Goal: Information Seeking & Learning: Understand process/instructions

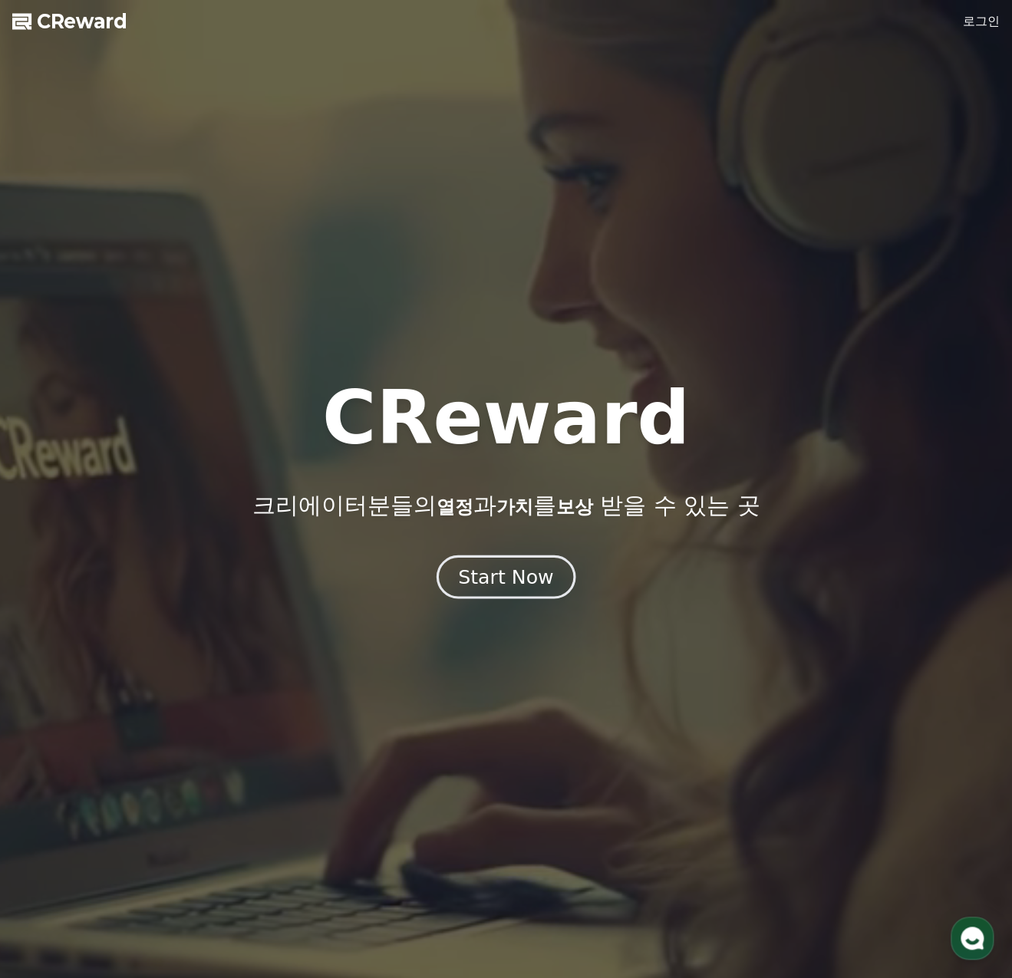
click at [522, 580] on div "Start Now" at bounding box center [505, 577] width 95 height 26
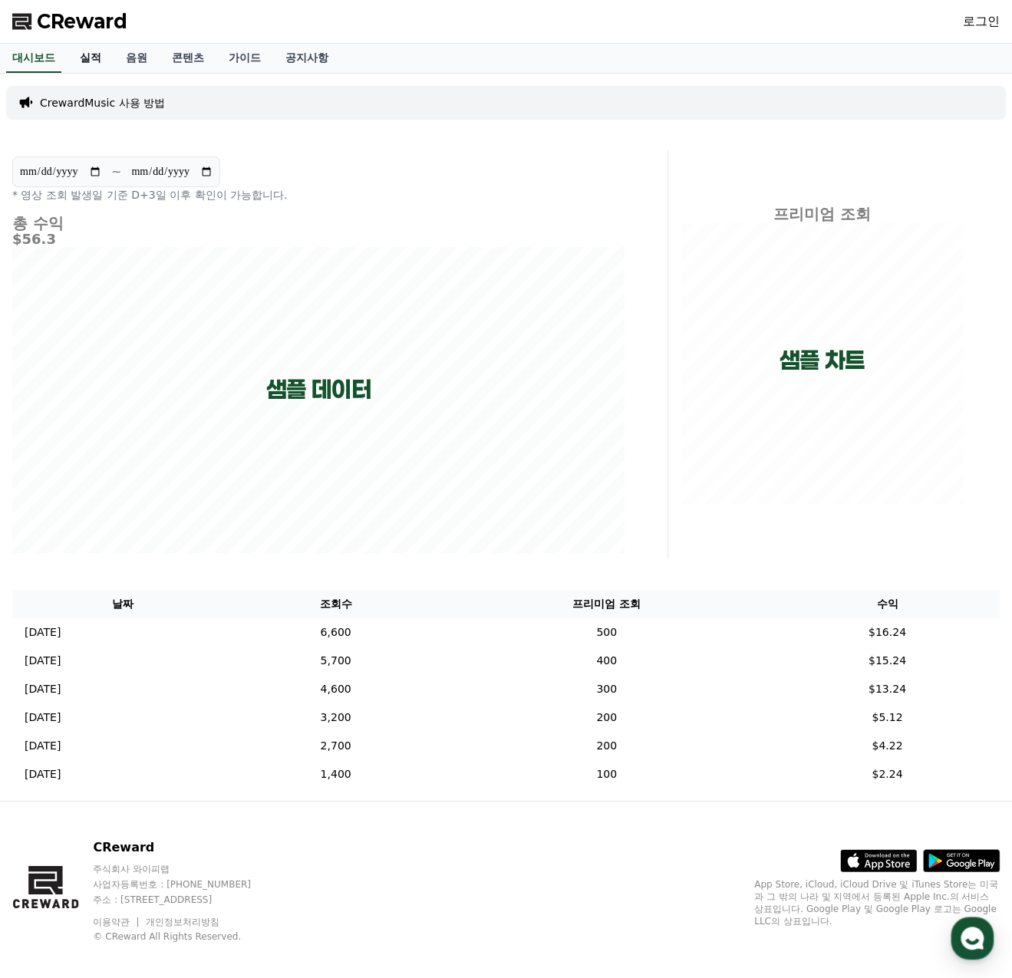
click at [88, 54] on link "실적" at bounding box center [91, 58] width 46 height 29
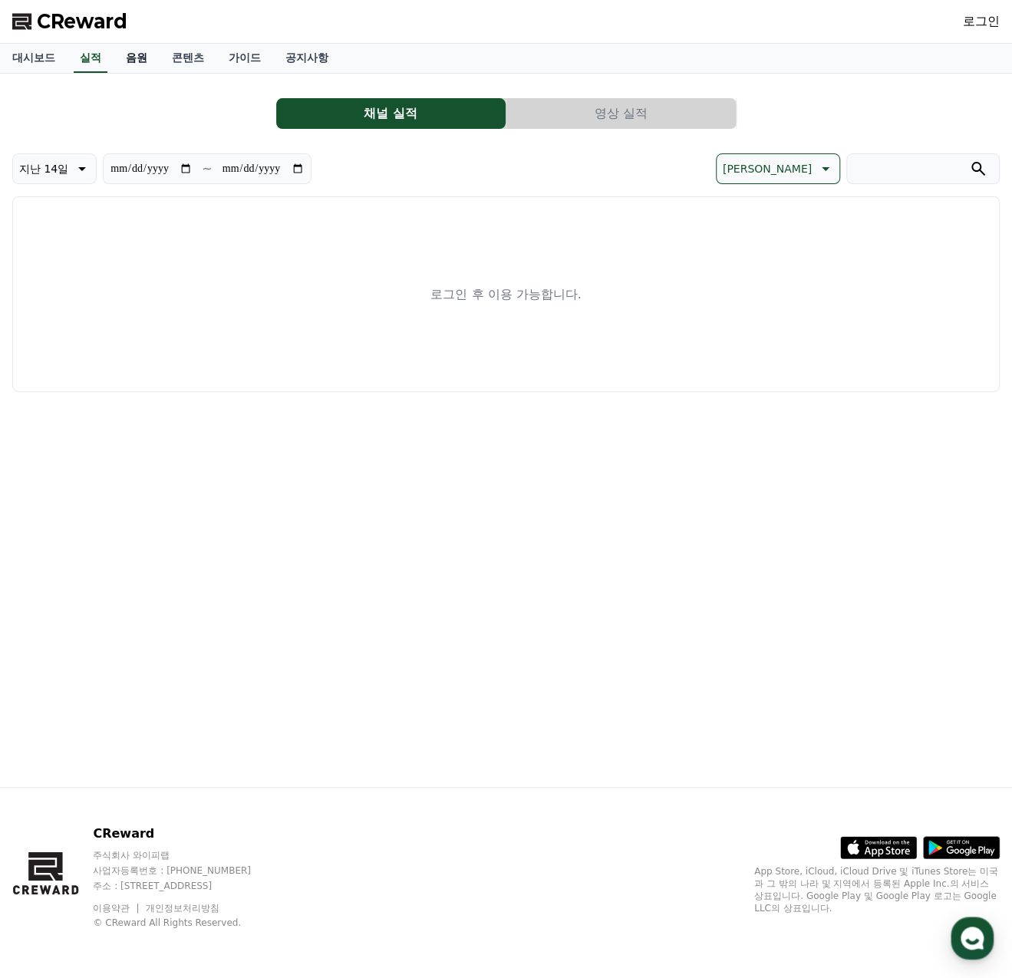
click at [135, 54] on link "음원" at bounding box center [137, 58] width 46 height 29
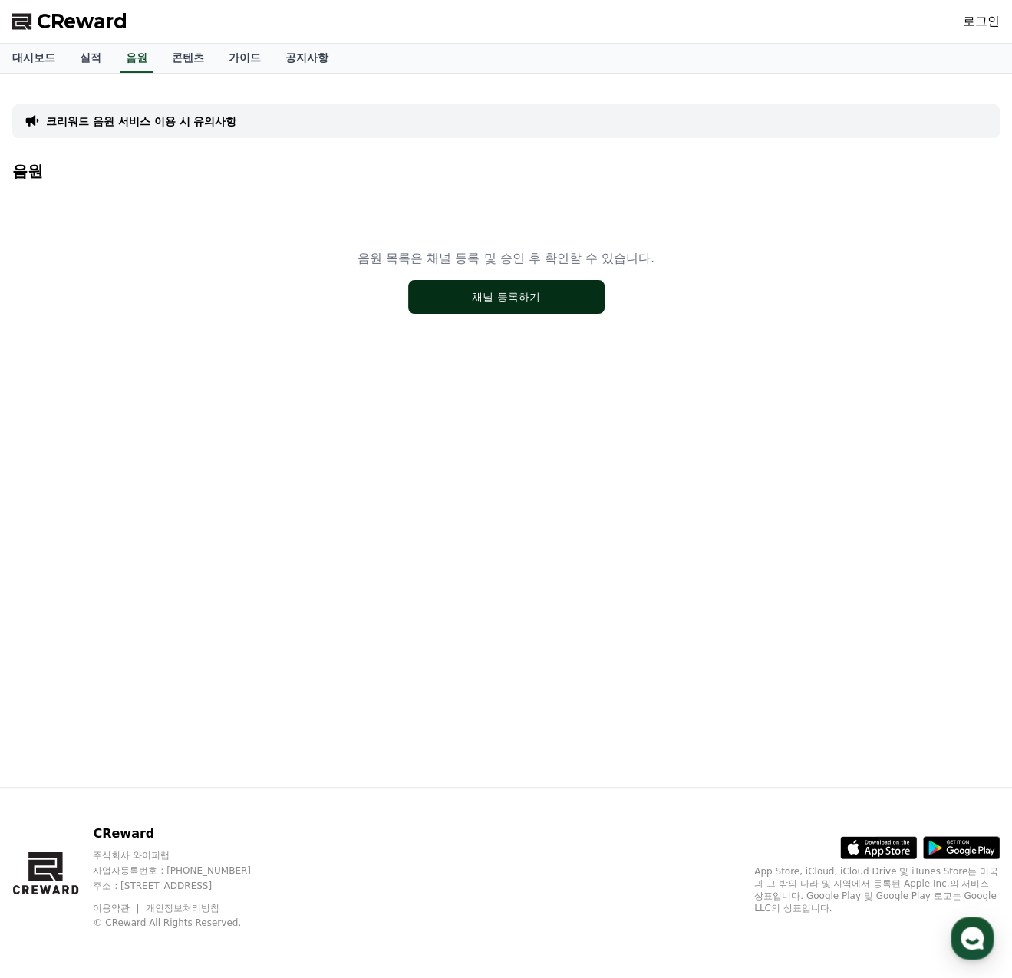
click at [509, 297] on button "채널 등록하기" at bounding box center [506, 297] width 196 height 34
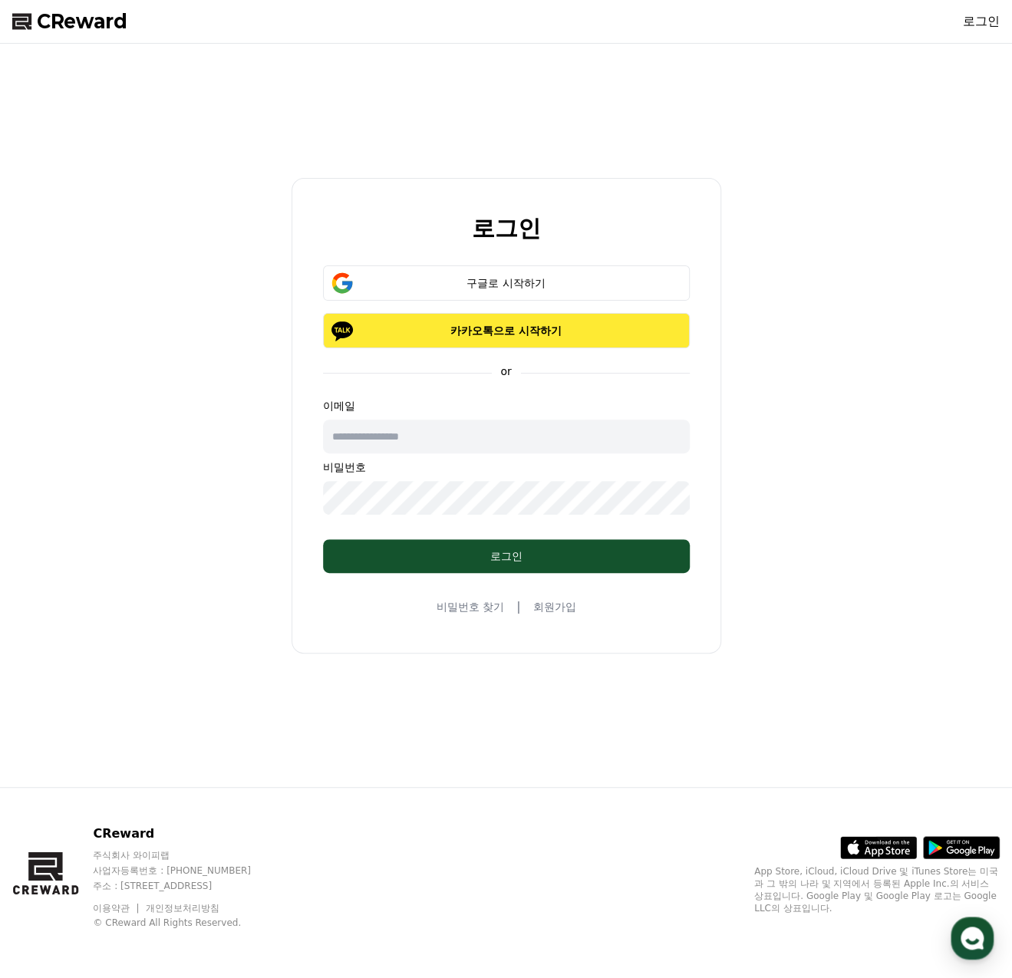
click at [512, 333] on p "카카오톡으로 시작하기" at bounding box center [506, 330] width 322 height 15
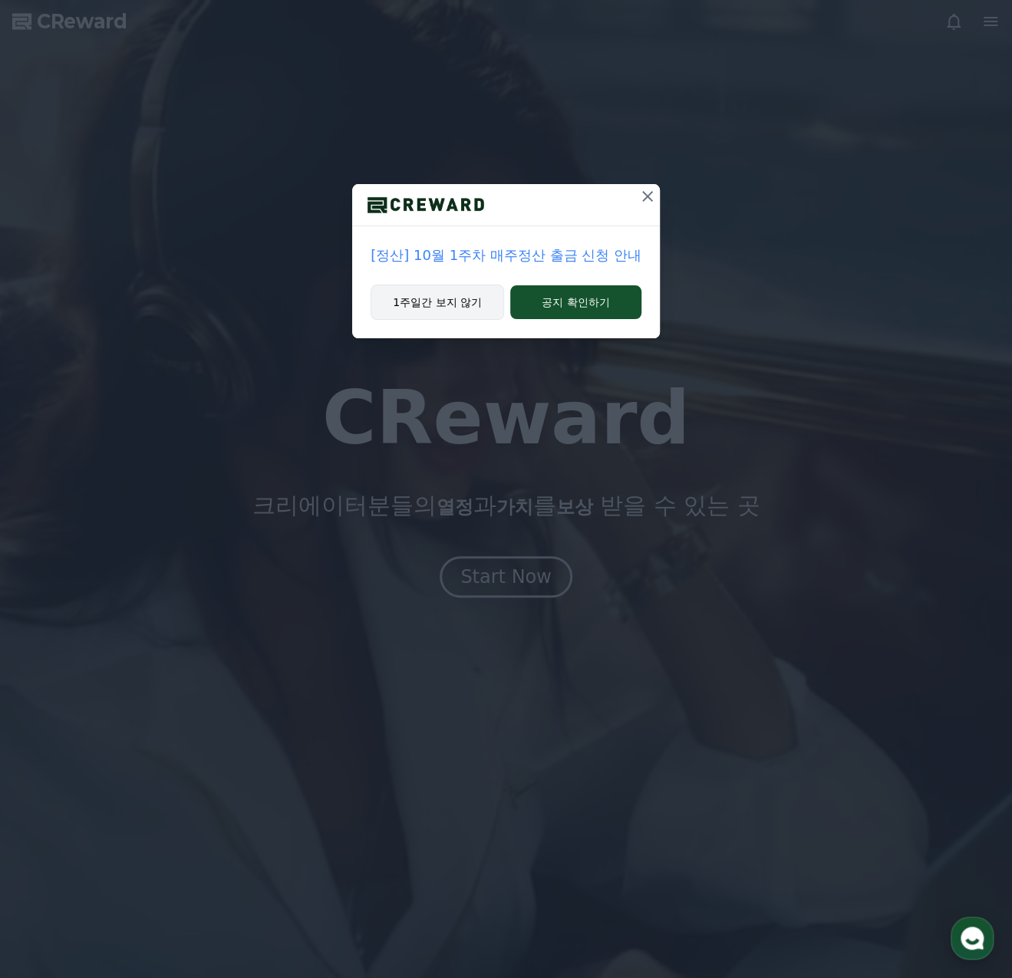
click at [427, 298] on button "1주일간 보지 않기" at bounding box center [438, 302] width 134 height 35
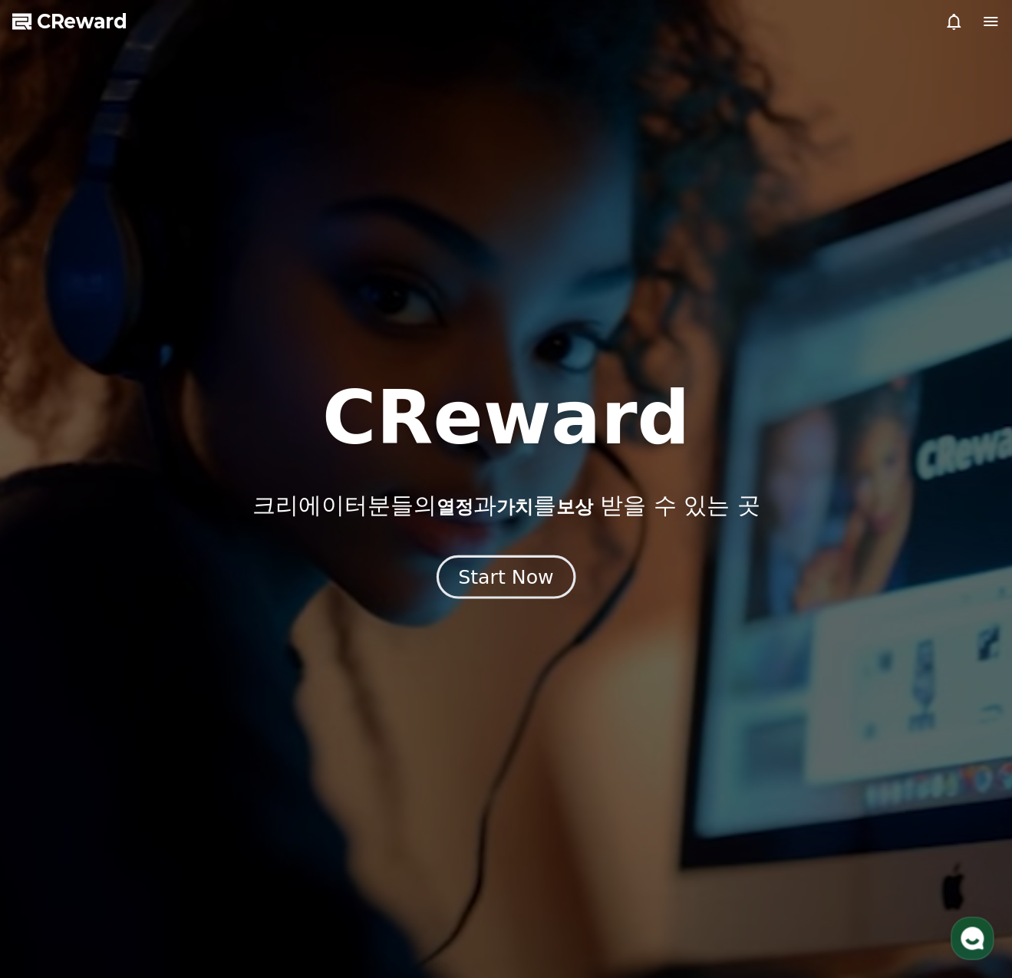
click at [533, 585] on div "Start Now" at bounding box center [505, 577] width 95 height 26
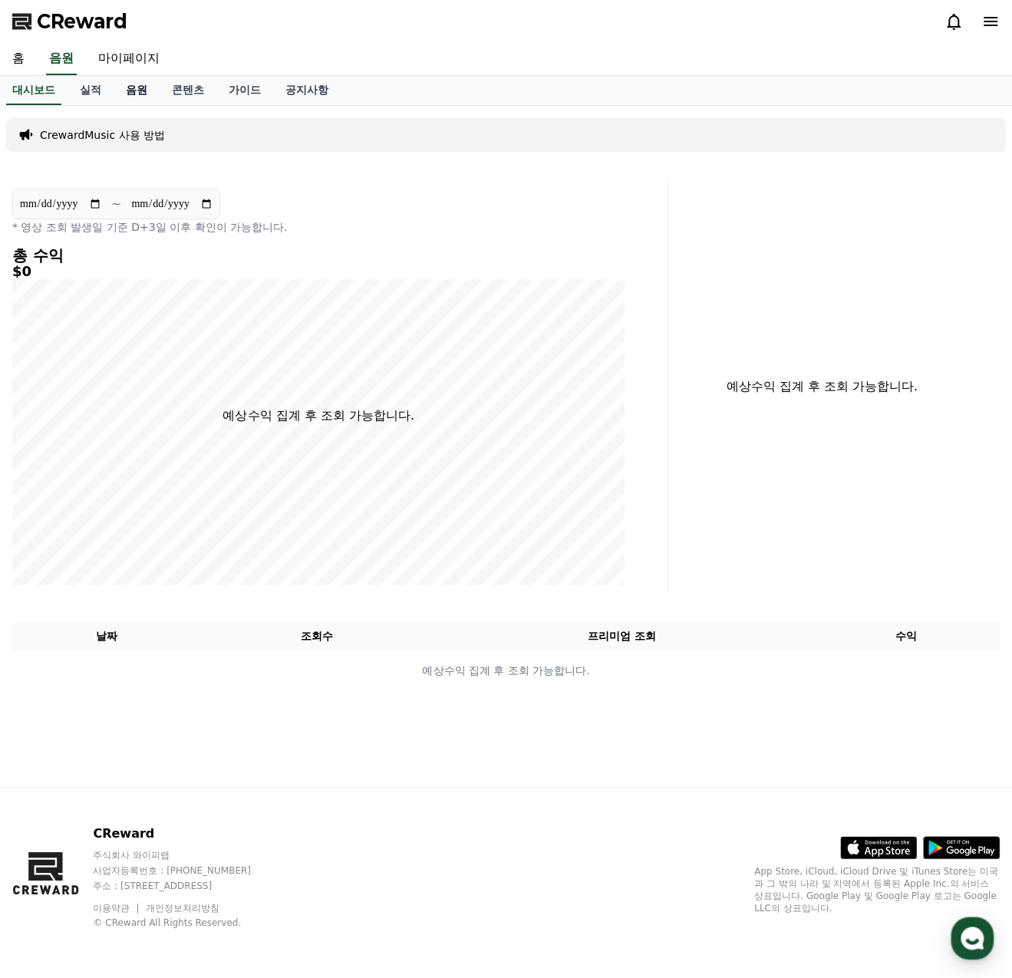
click at [135, 88] on link "음원" at bounding box center [137, 90] width 46 height 29
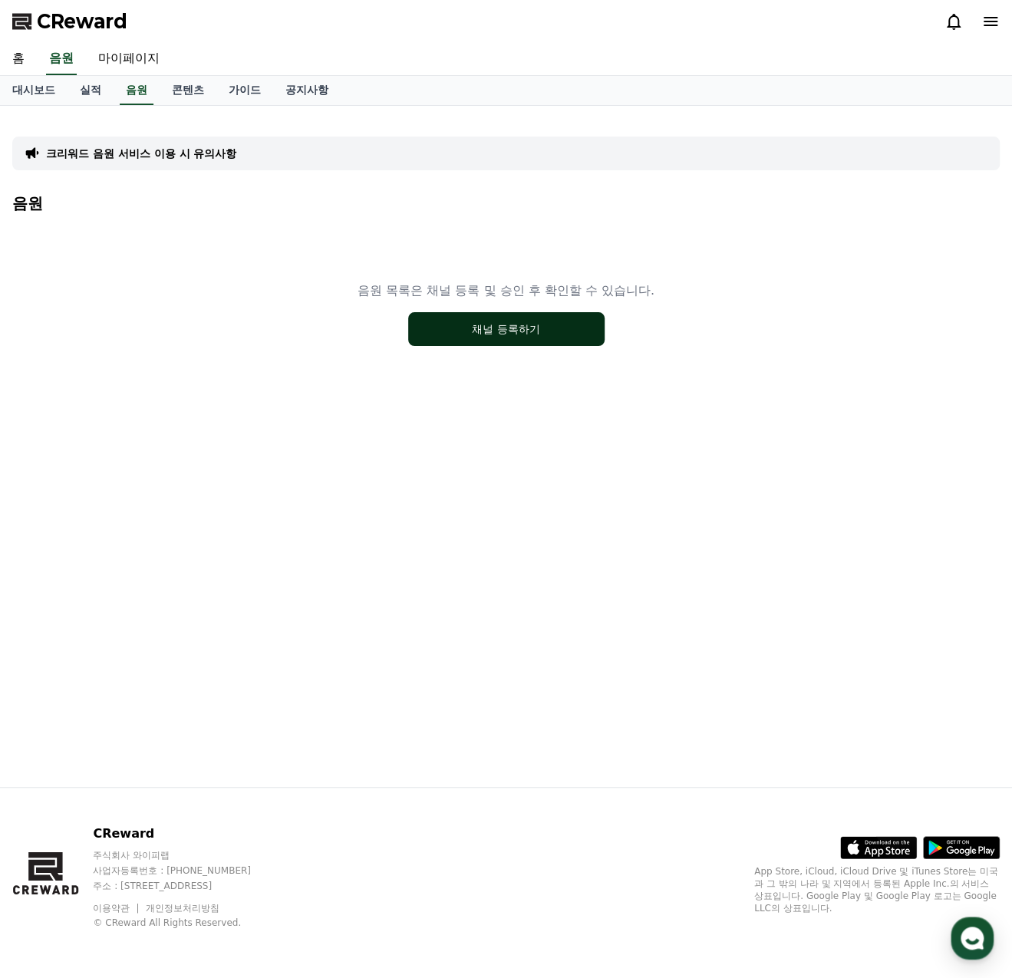
click at [477, 318] on button "채널 등록하기" at bounding box center [506, 329] width 196 height 34
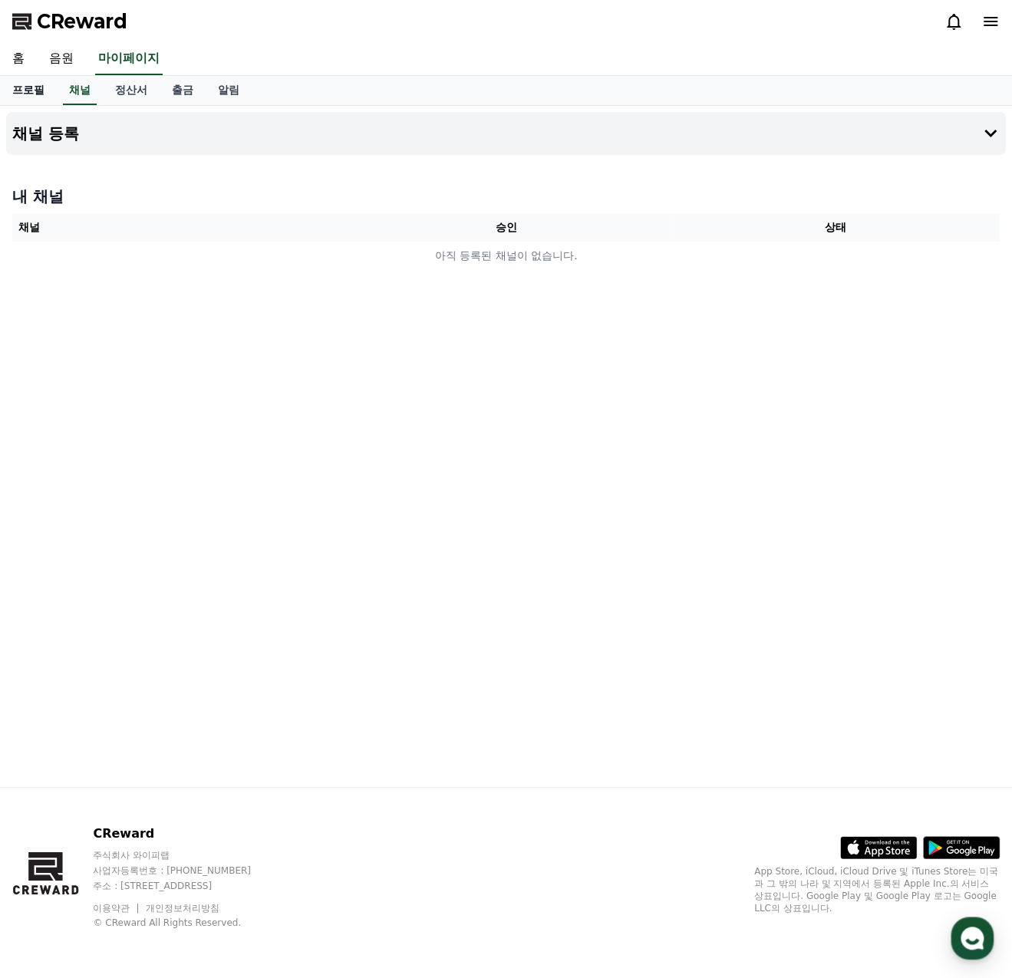
click at [39, 87] on link "프로필" at bounding box center [28, 90] width 57 height 29
select select "**********"
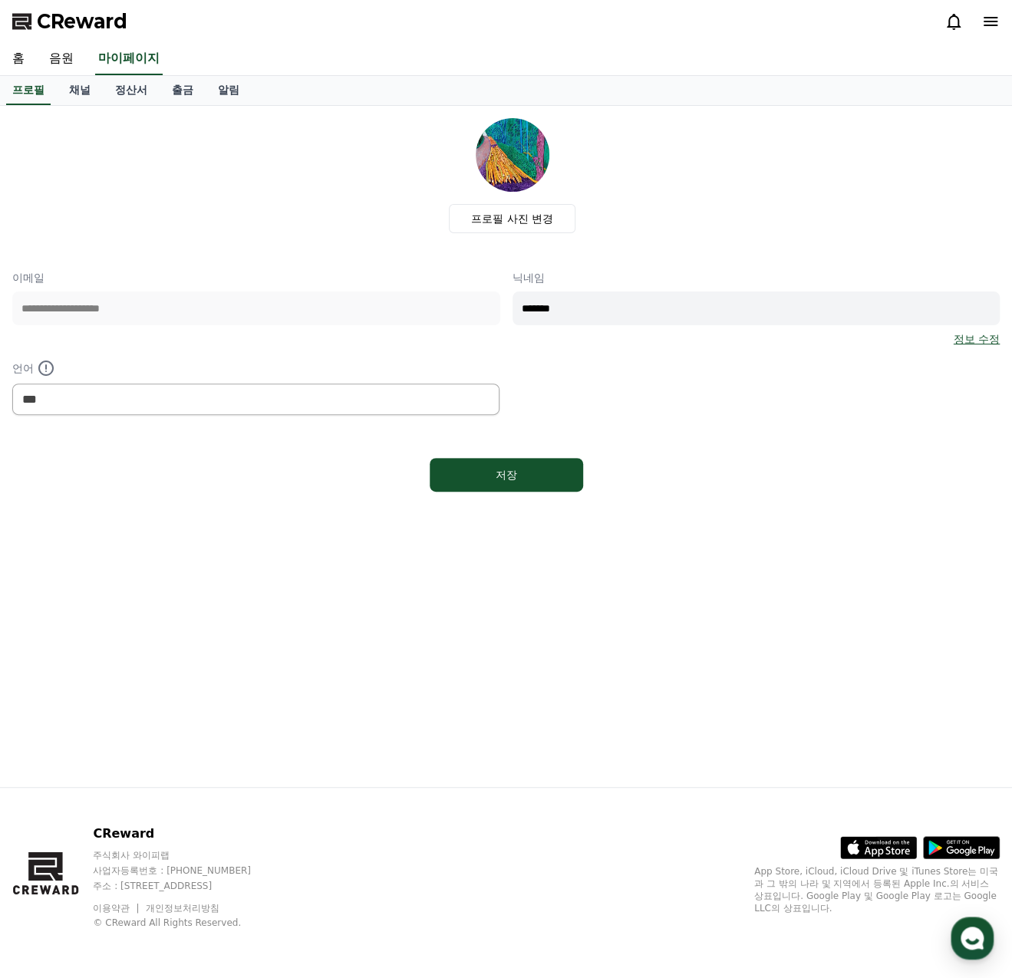
click at [592, 305] on input "*******" at bounding box center [757, 309] width 488 height 34
type input "****"
click at [975, 335] on link "정보 수정" at bounding box center [977, 338] width 46 height 15
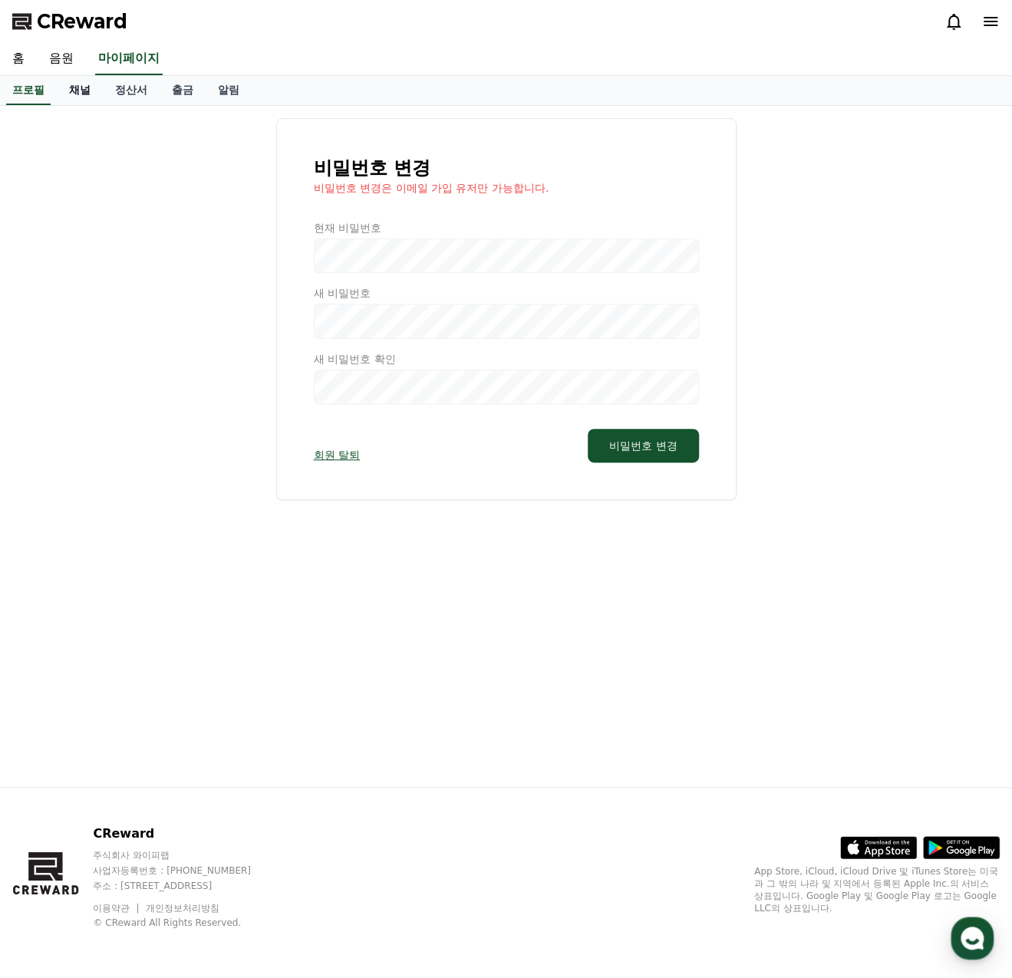
click at [85, 84] on link "채널" at bounding box center [80, 90] width 46 height 29
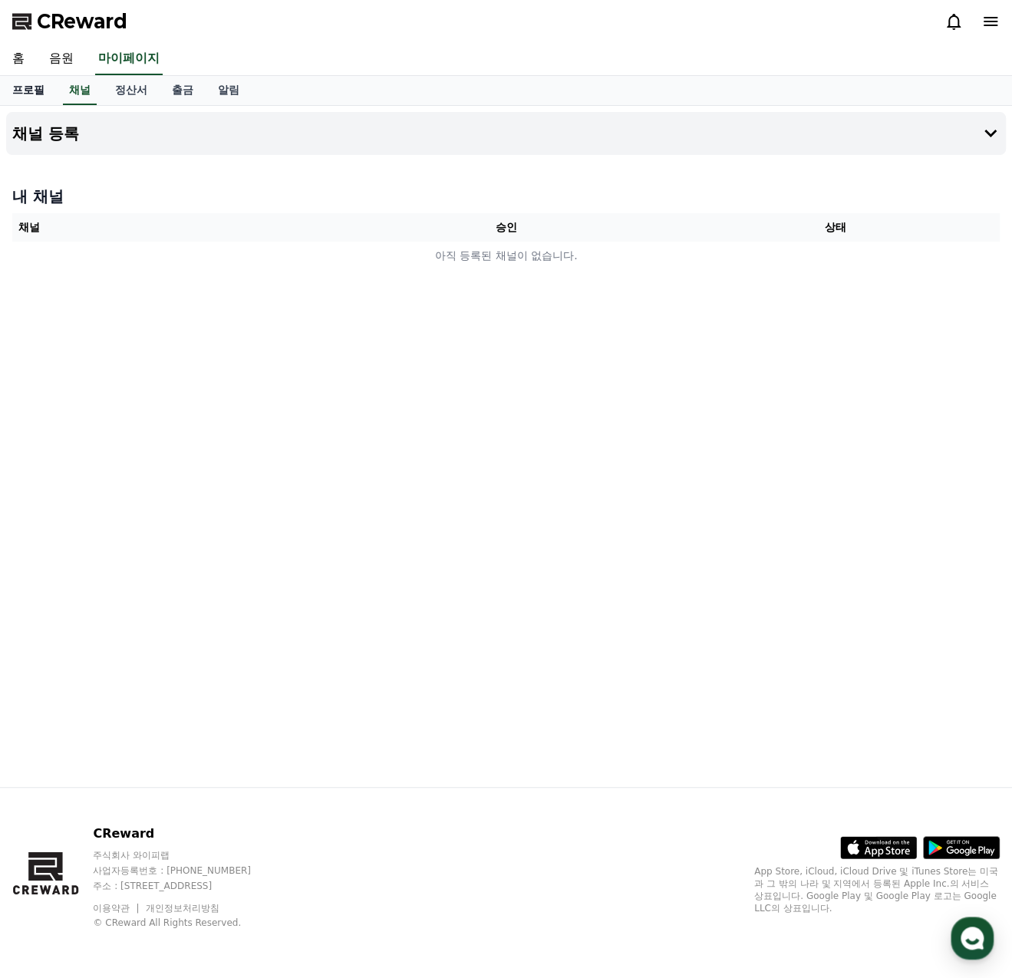
click at [25, 93] on link "프로필" at bounding box center [28, 90] width 57 height 29
select select "**********"
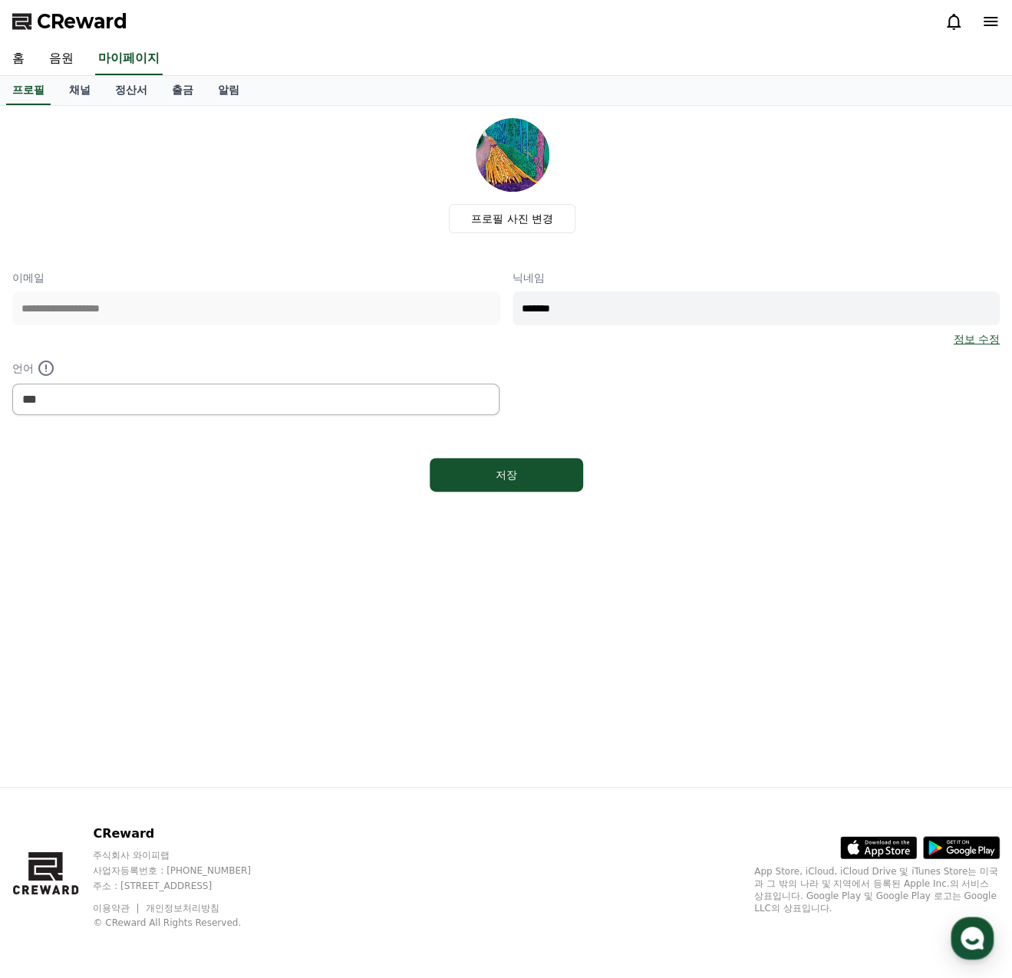
drag, startPoint x: 538, startPoint y: 302, endPoint x: 683, endPoint y: 308, distance: 145.1
click at [683, 308] on input "*******" at bounding box center [757, 309] width 488 height 34
type input "****"
click at [695, 369] on div "**********" at bounding box center [505, 342] width 987 height 145
click at [70, 54] on link "음원" at bounding box center [61, 59] width 49 height 32
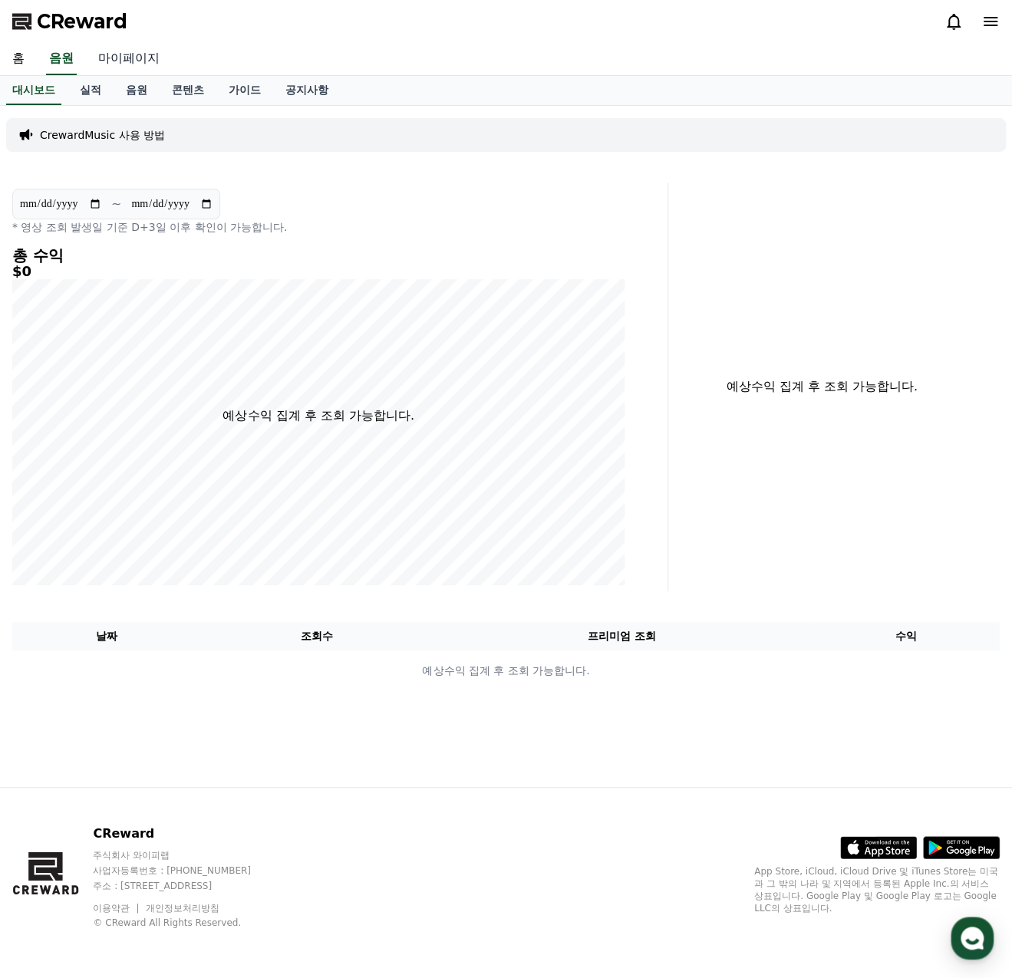
click at [116, 60] on link "마이페이지" at bounding box center [129, 59] width 86 height 32
select select "**********"
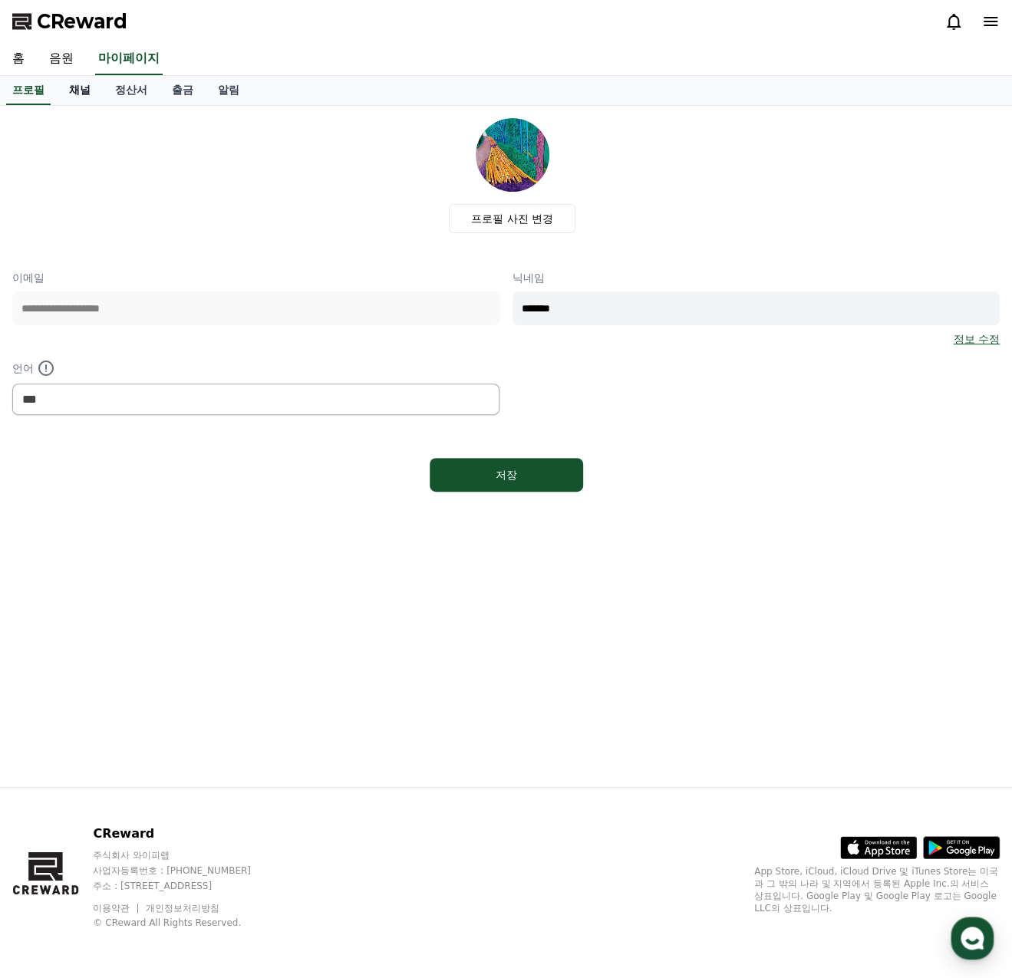
click at [83, 93] on link "채널" at bounding box center [80, 90] width 46 height 29
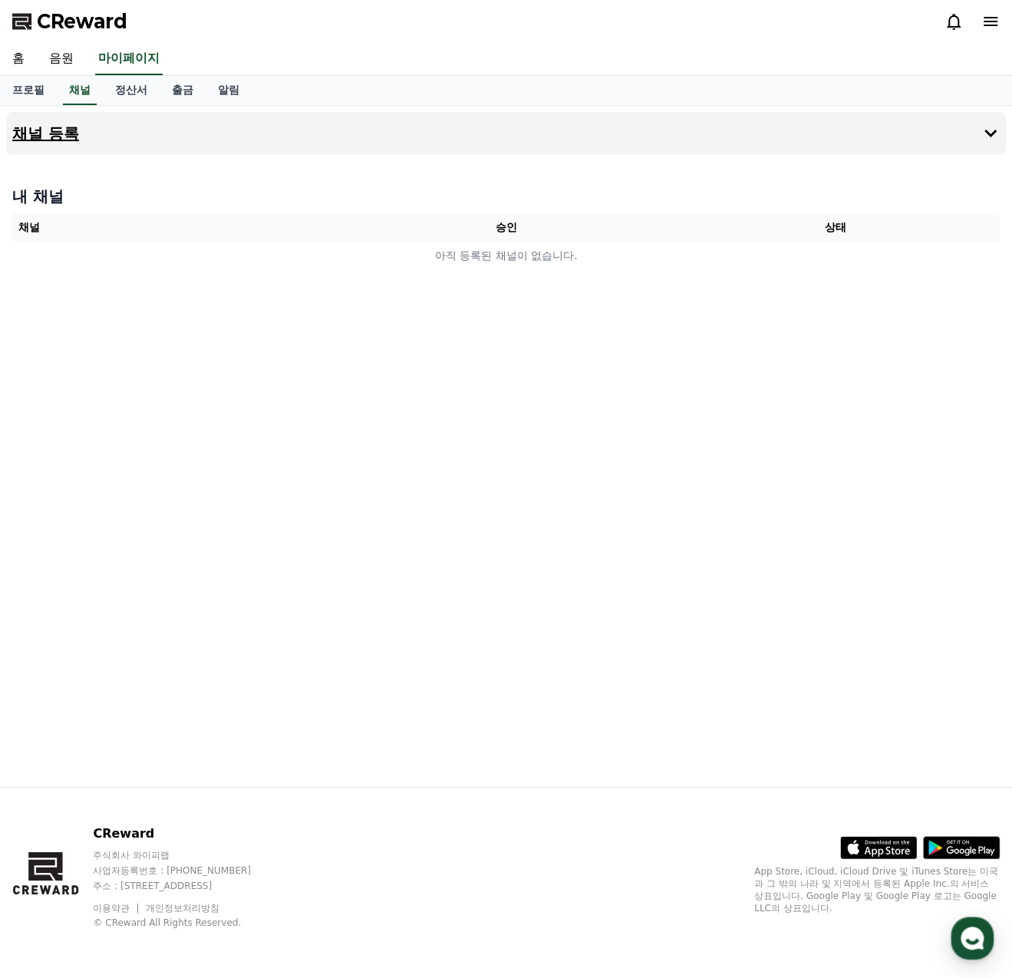
click at [71, 128] on h4 "채널 등록" at bounding box center [45, 133] width 67 height 17
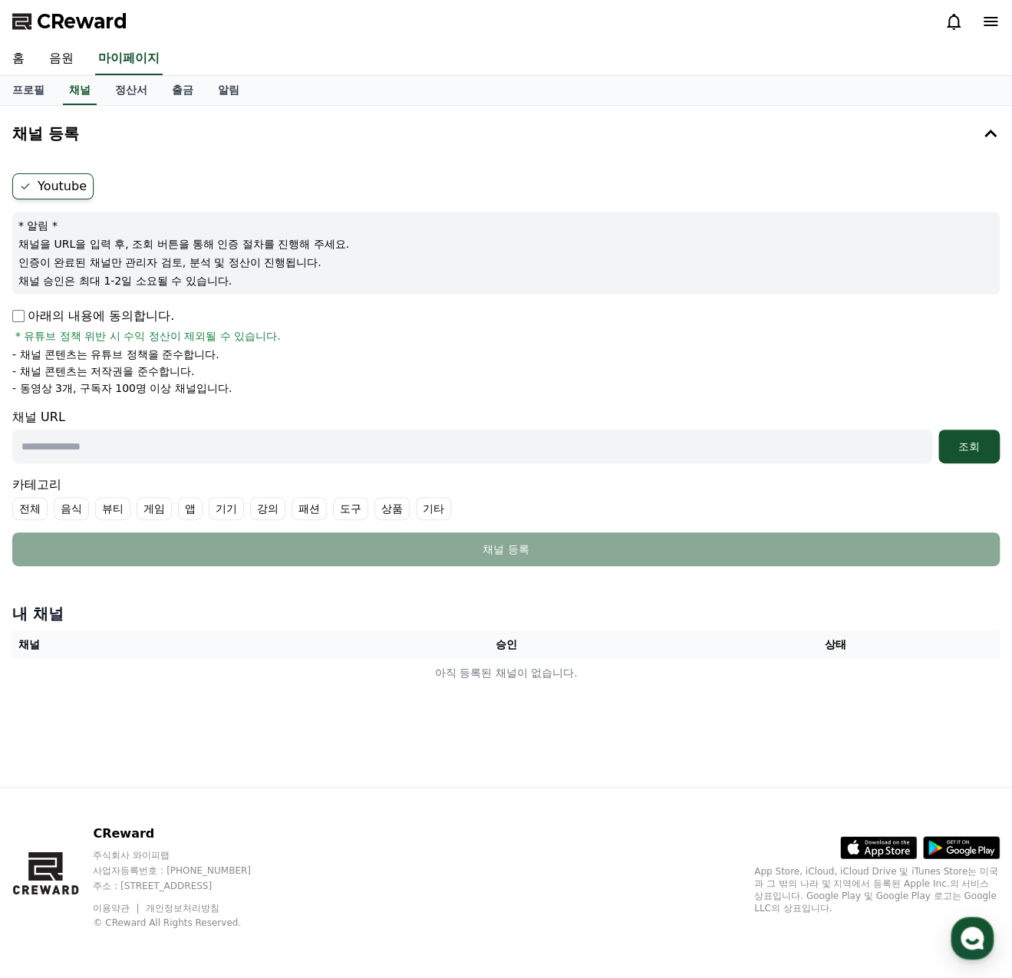
click at [57, 190] on label "Youtube" at bounding box center [52, 186] width 81 height 26
click at [19, 92] on link "프로필" at bounding box center [28, 90] width 57 height 29
select select "**********"
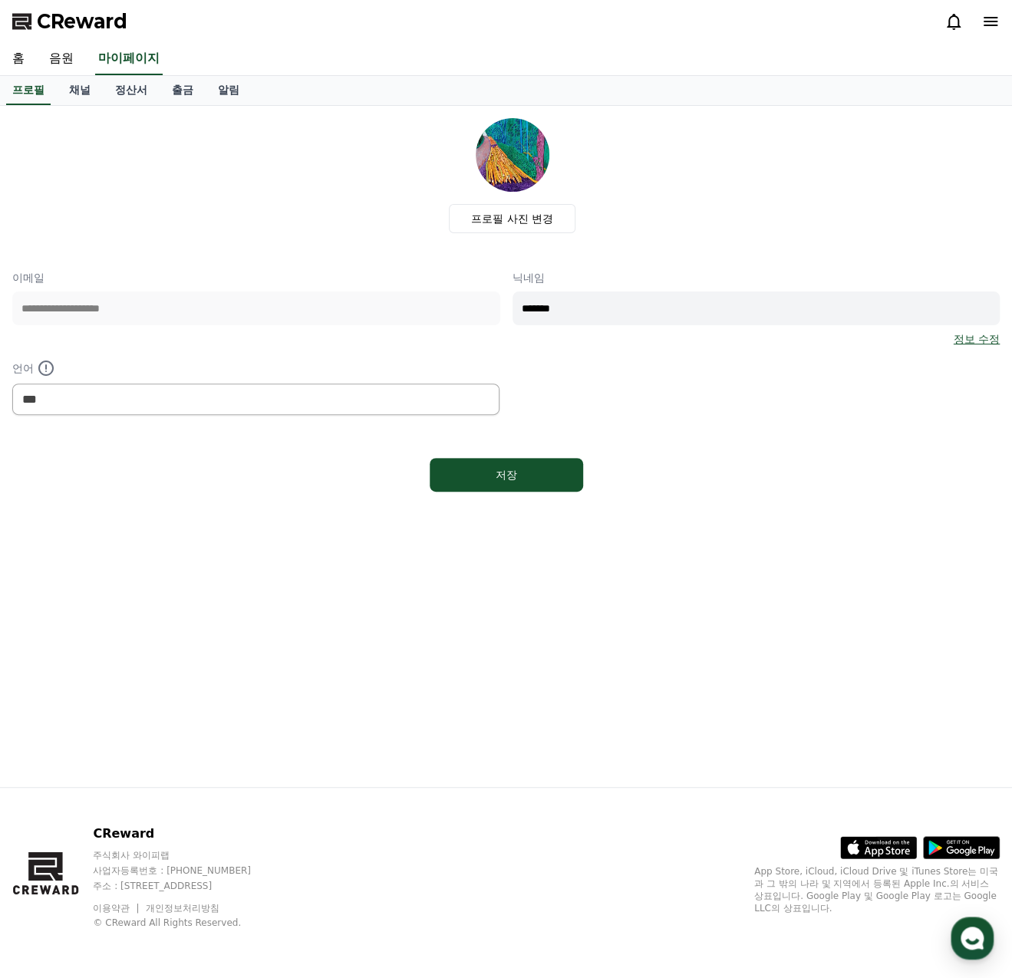
click at [979, 338] on link "정보 수정" at bounding box center [977, 338] width 46 height 15
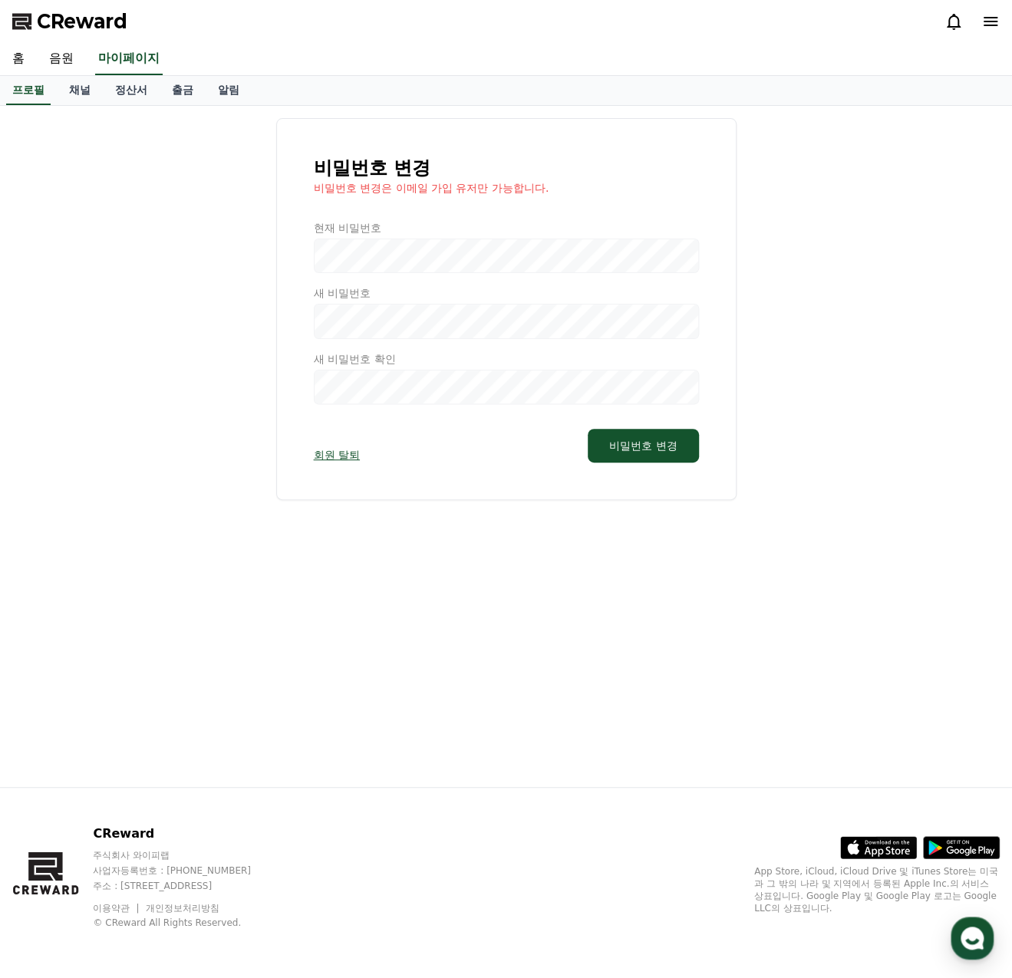
click at [324, 454] on link "회원 탈퇴" at bounding box center [337, 454] width 46 height 15
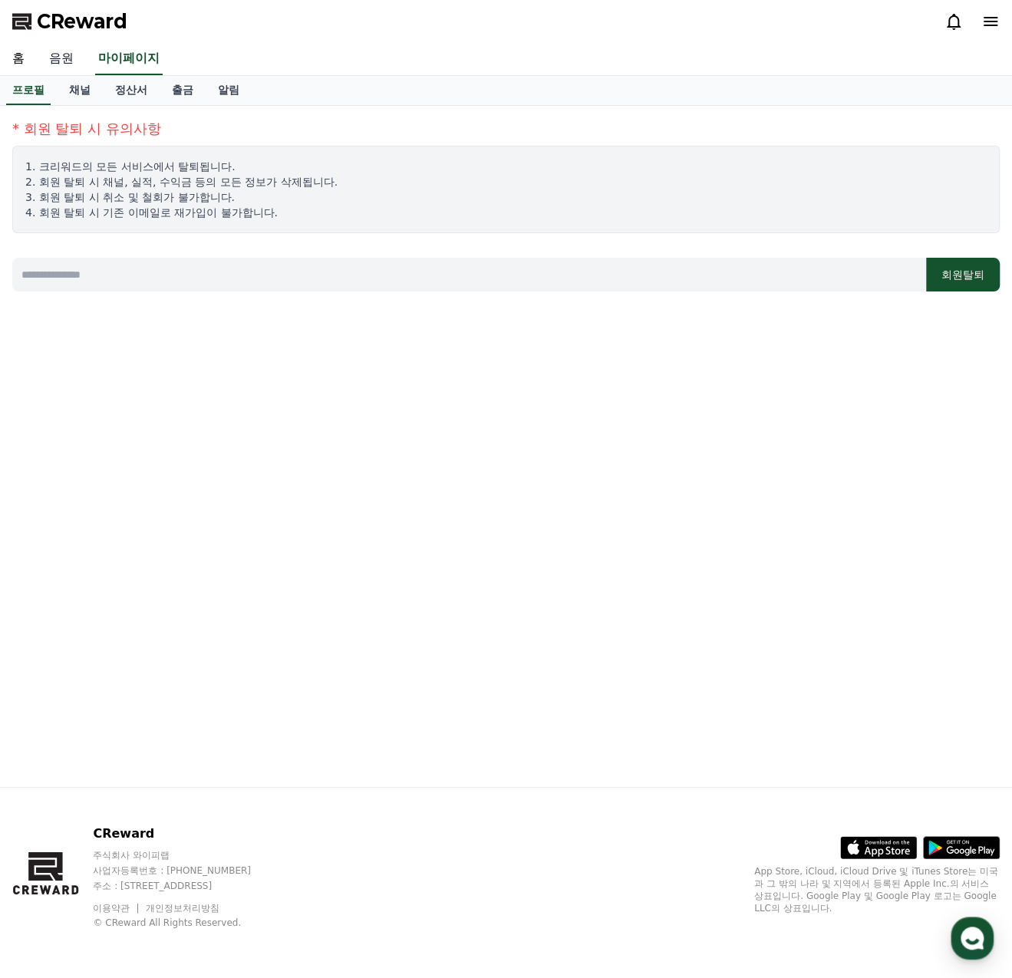
click at [68, 59] on link "음원" at bounding box center [61, 59] width 49 height 32
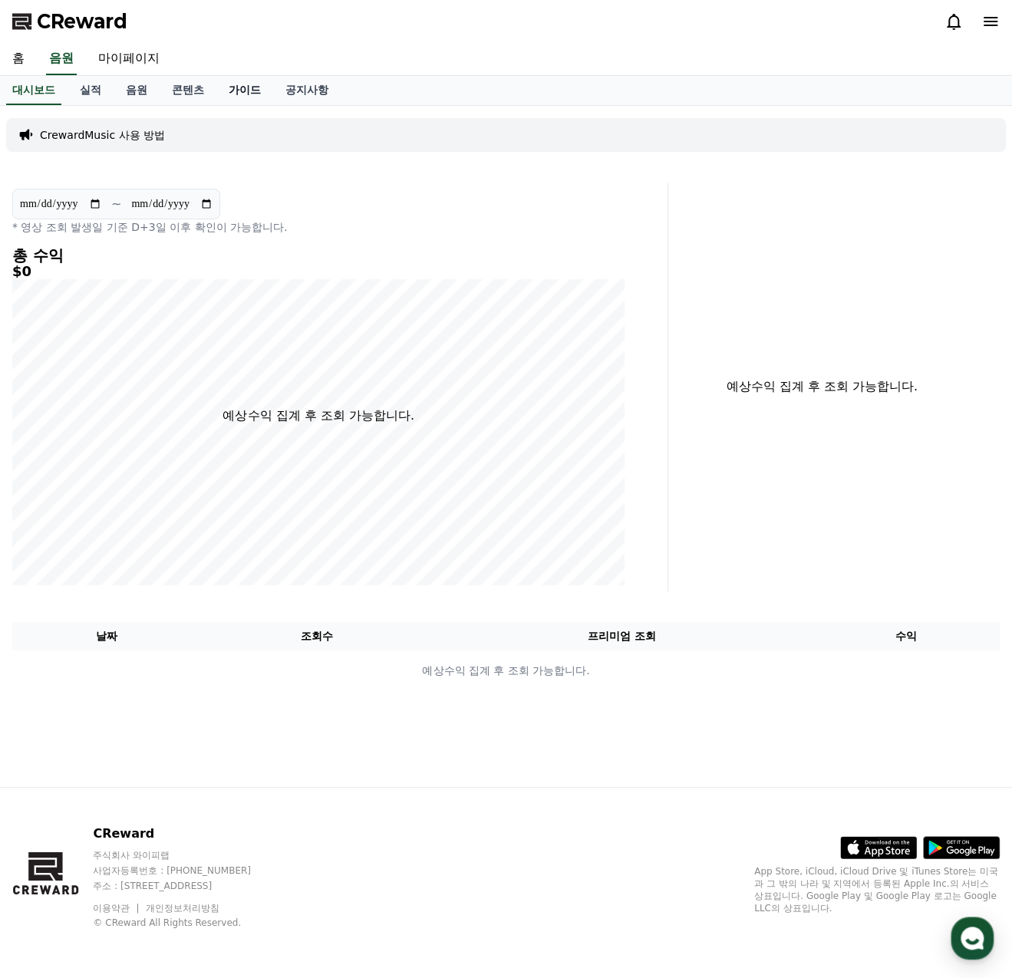
click at [252, 90] on link "가이드" at bounding box center [244, 90] width 57 height 29
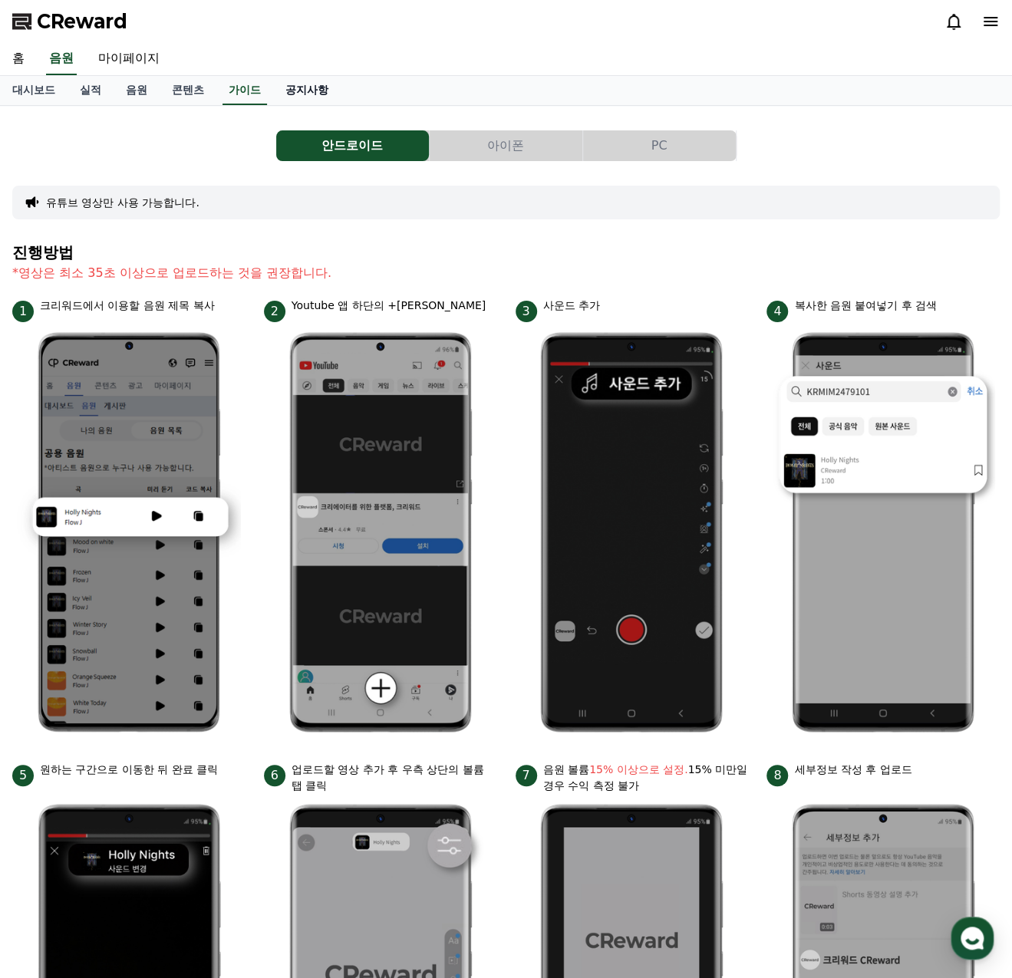
click at [308, 87] on link "공지사항" at bounding box center [307, 90] width 68 height 29
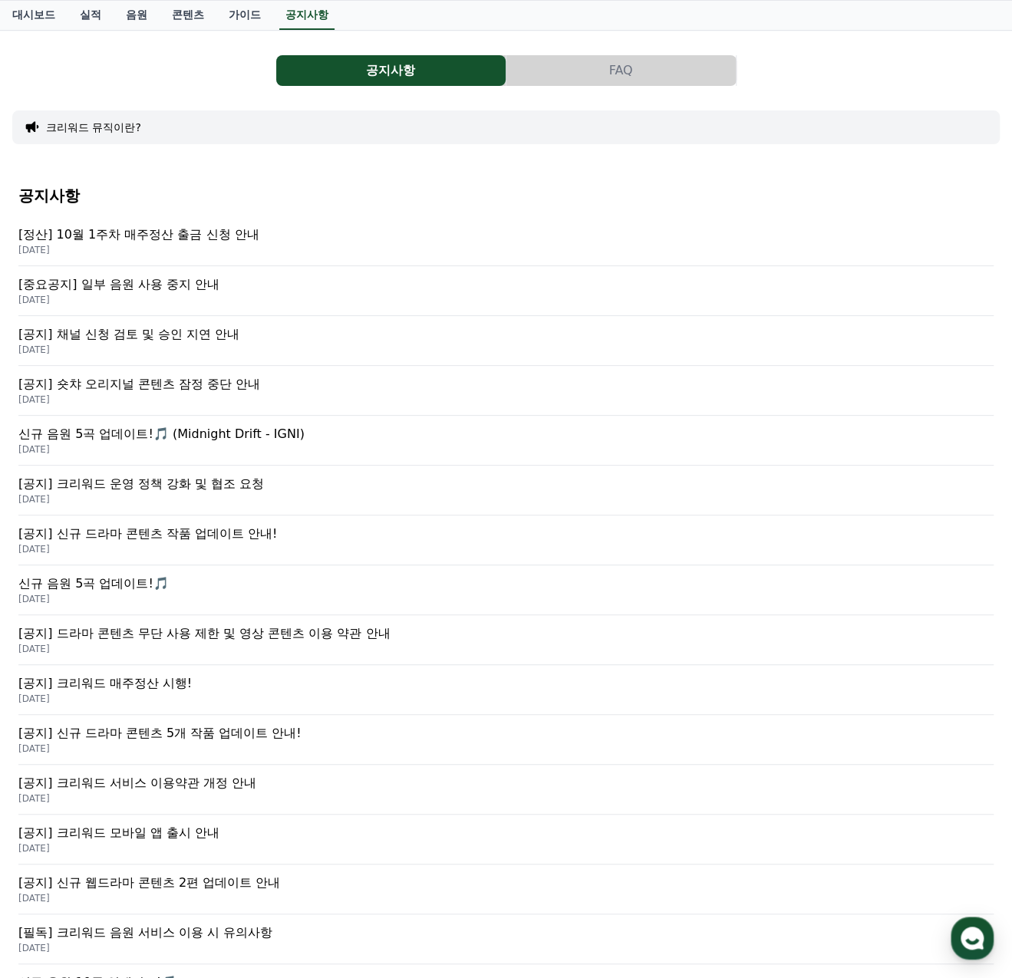
scroll to position [77, 0]
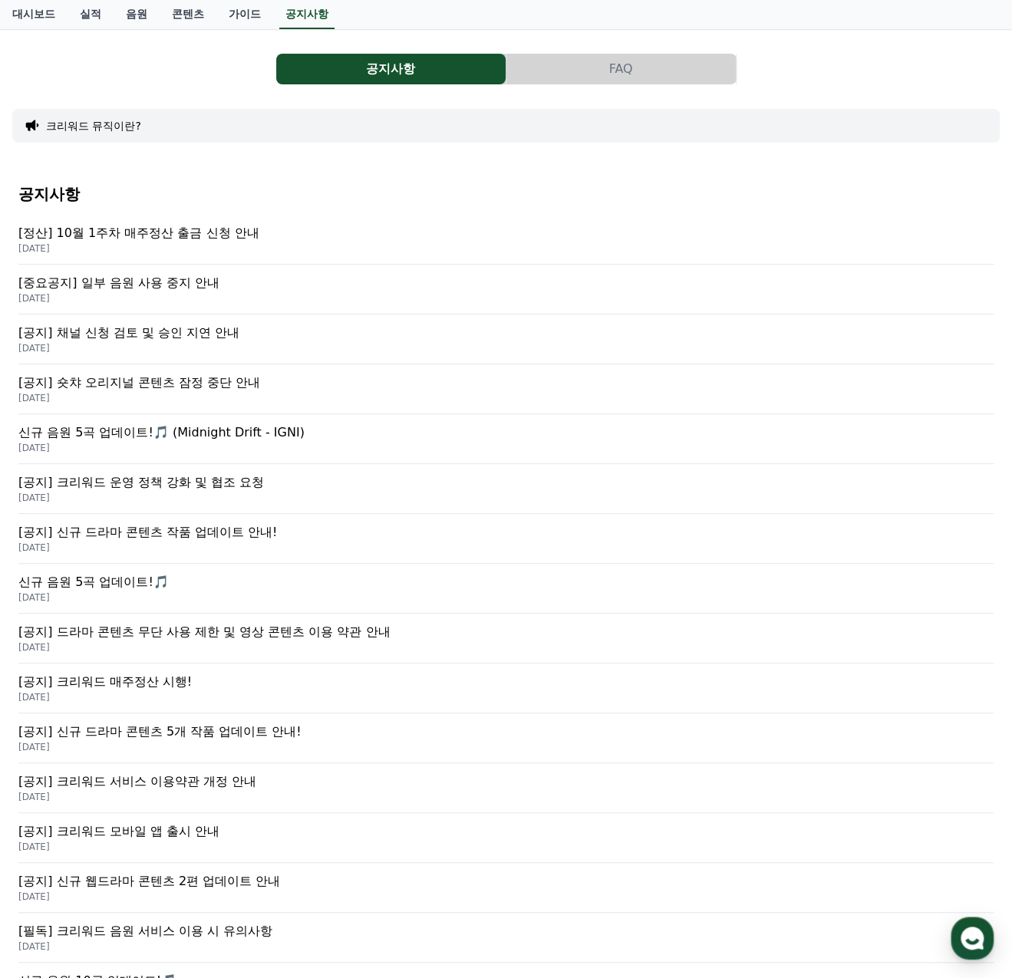
click at [621, 68] on button "FAQ" at bounding box center [620, 69] width 229 height 31
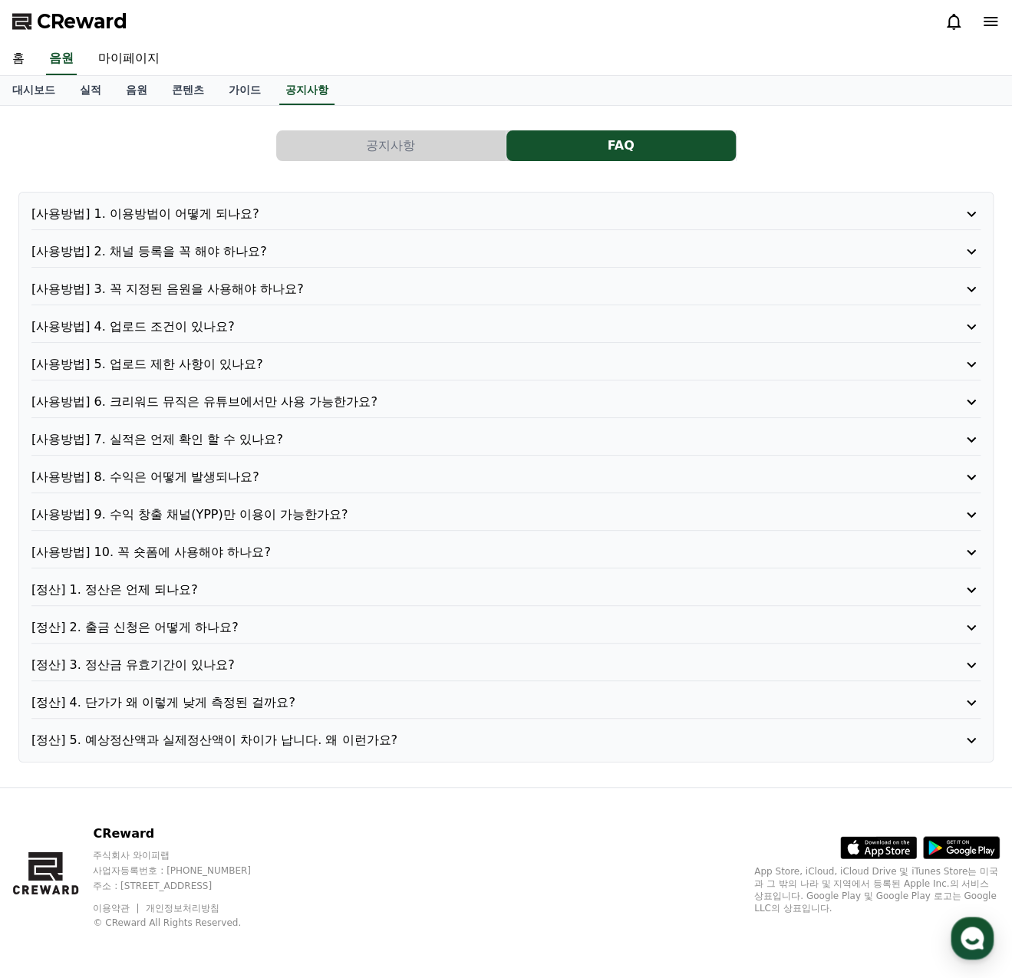
click at [197, 697] on p "[정산] 4. 단가가 왜 이렇게 낮게 측정된 걸까요?" at bounding box center [467, 703] width 873 height 18
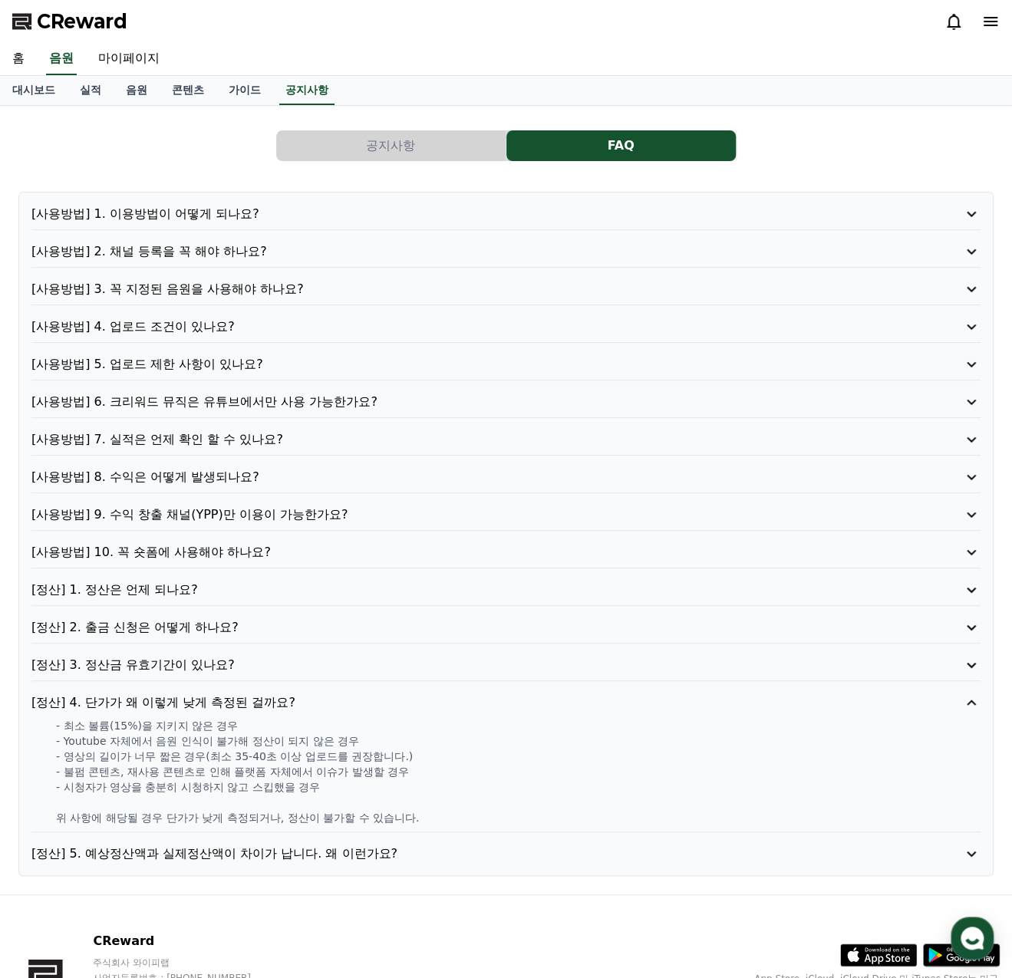
click at [183, 659] on p "[정산] 3. 정산금 유효기간이 있나요?" at bounding box center [467, 665] width 873 height 18
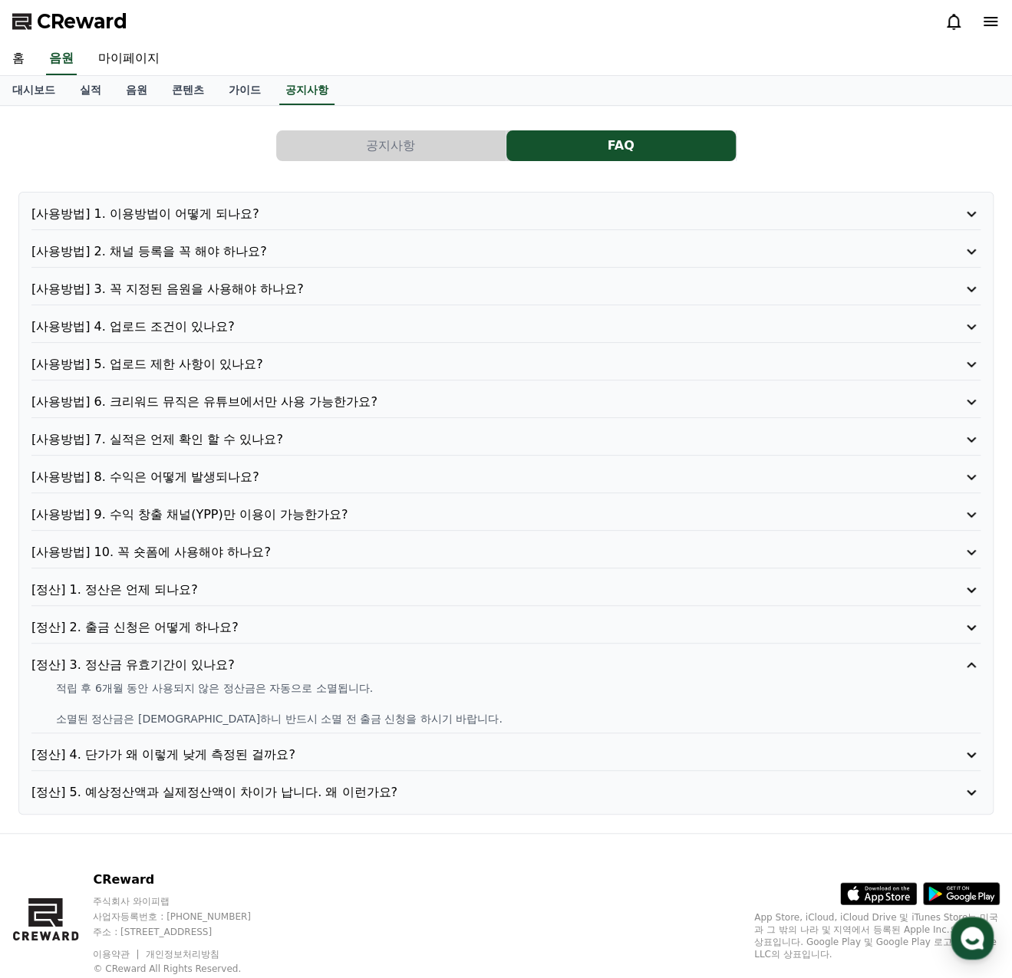
click at [205, 792] on p "[정산] 5. 예상정산액과 실제정산액이 차이가 납니다. 왜 이런가요?" at bounding box center [467, 792] width 873 height 18
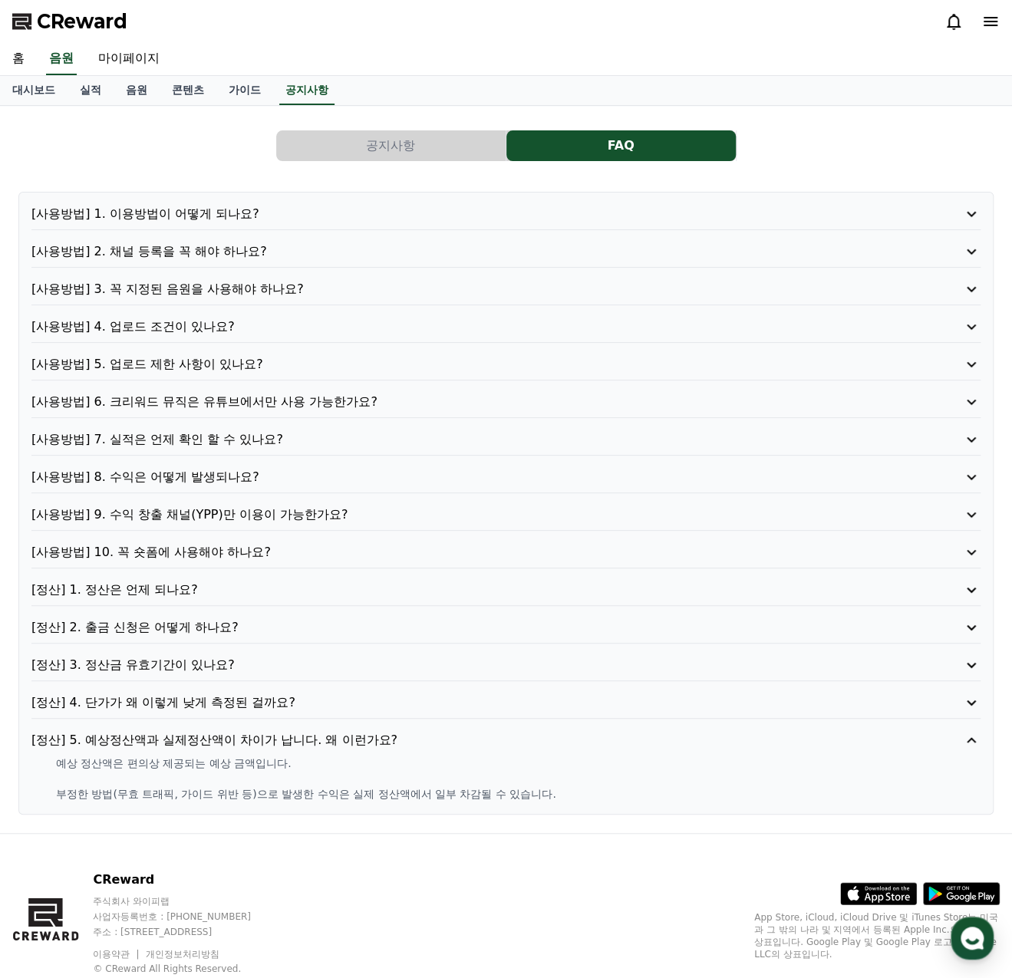
click at [171, 551] on p "[사용방법] 10. 꼭 숏폼에 사용해야 하나요?" at bounding box center [467, 552] width 873 height 18
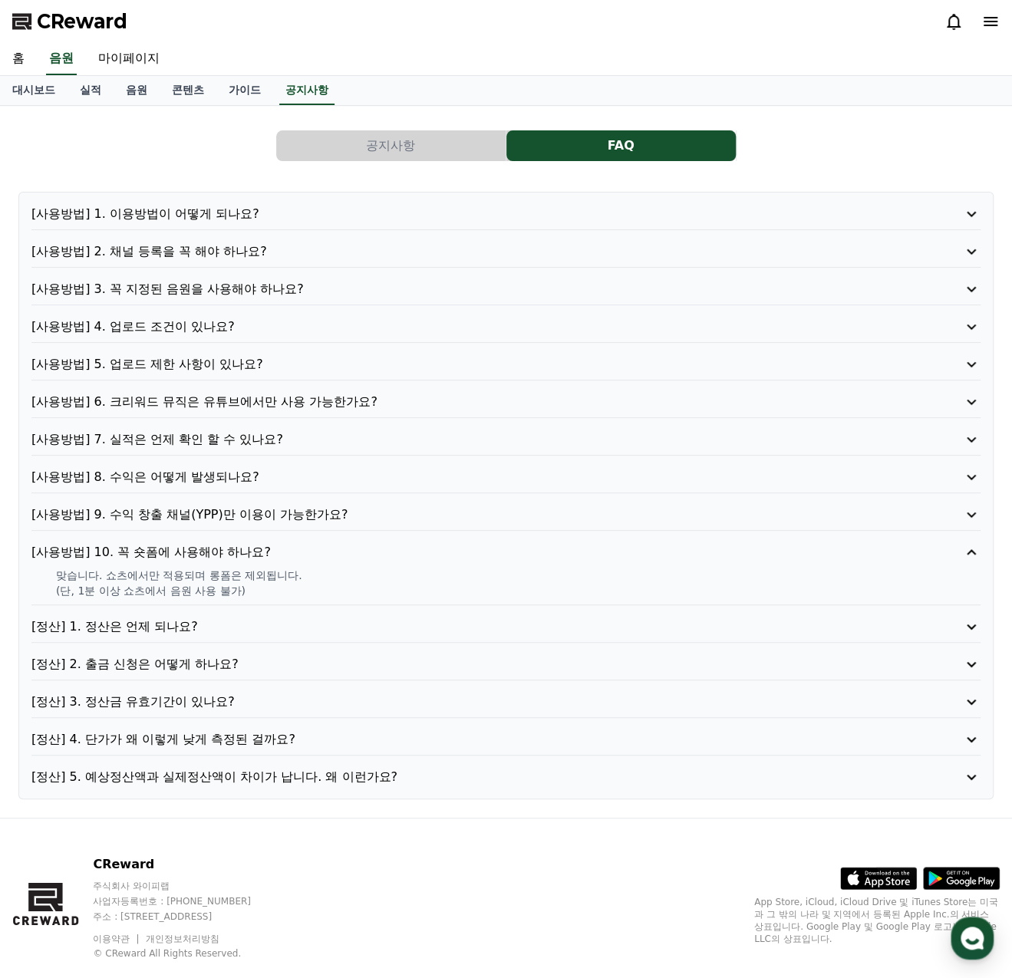
click at [186, 510] on p "[사용방법] 9. 수익 창출 채널(YPP)만 이용이 가능한가요?" at bounding box center [467, 515] width 873 height 18
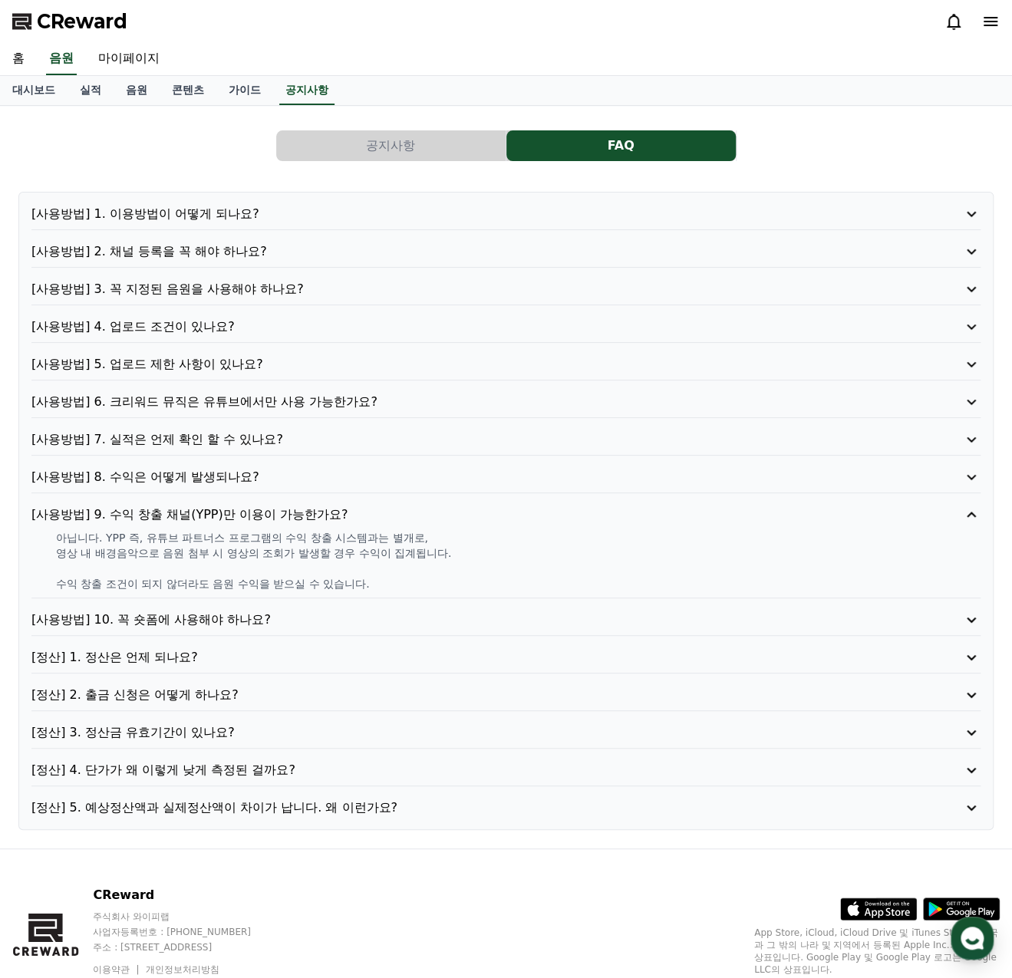
click at [191, 472] on p "[사용방법] 8. 수익은 어떻게 발생되나요?" at bounding box center [467, 477] width 873 height 18
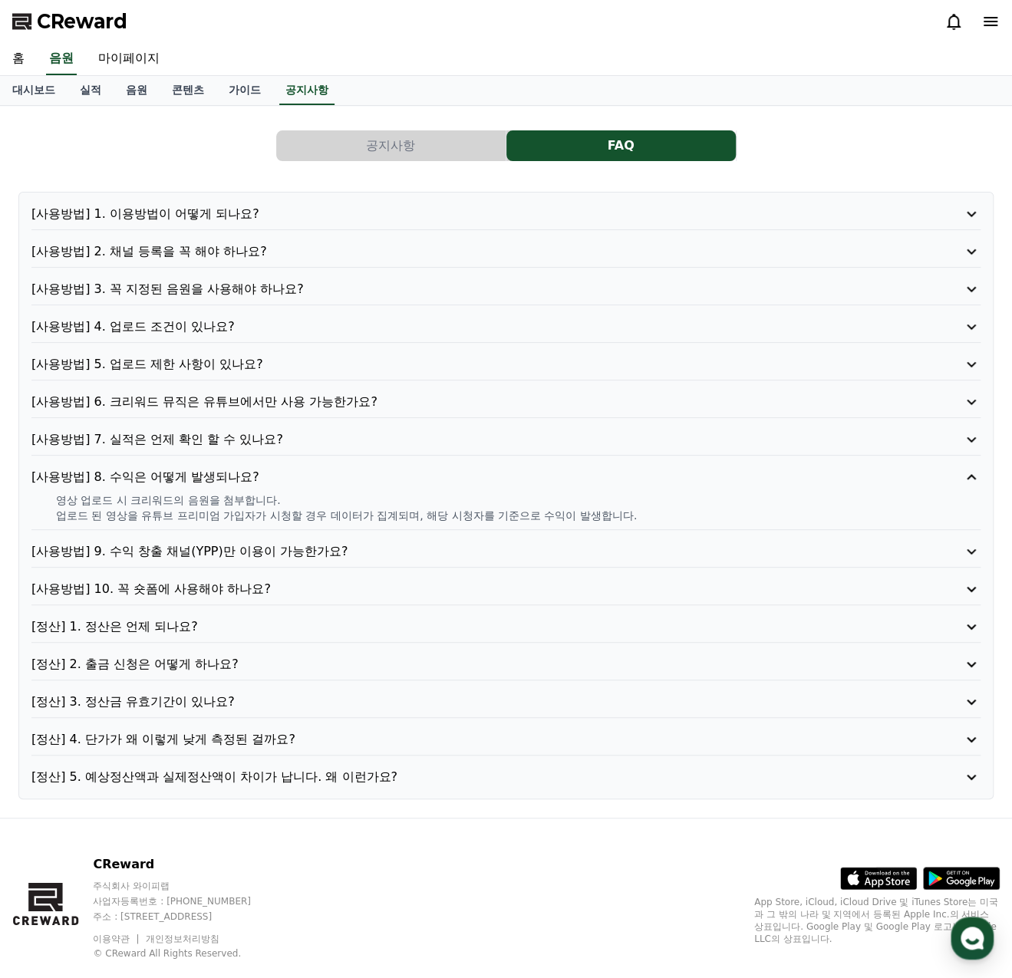
click at [203, 437] on p "[사용방법] 7. 실적은 언제 확인 할 수 있나요?" at bounding box center [467, 439] width 873 height 18
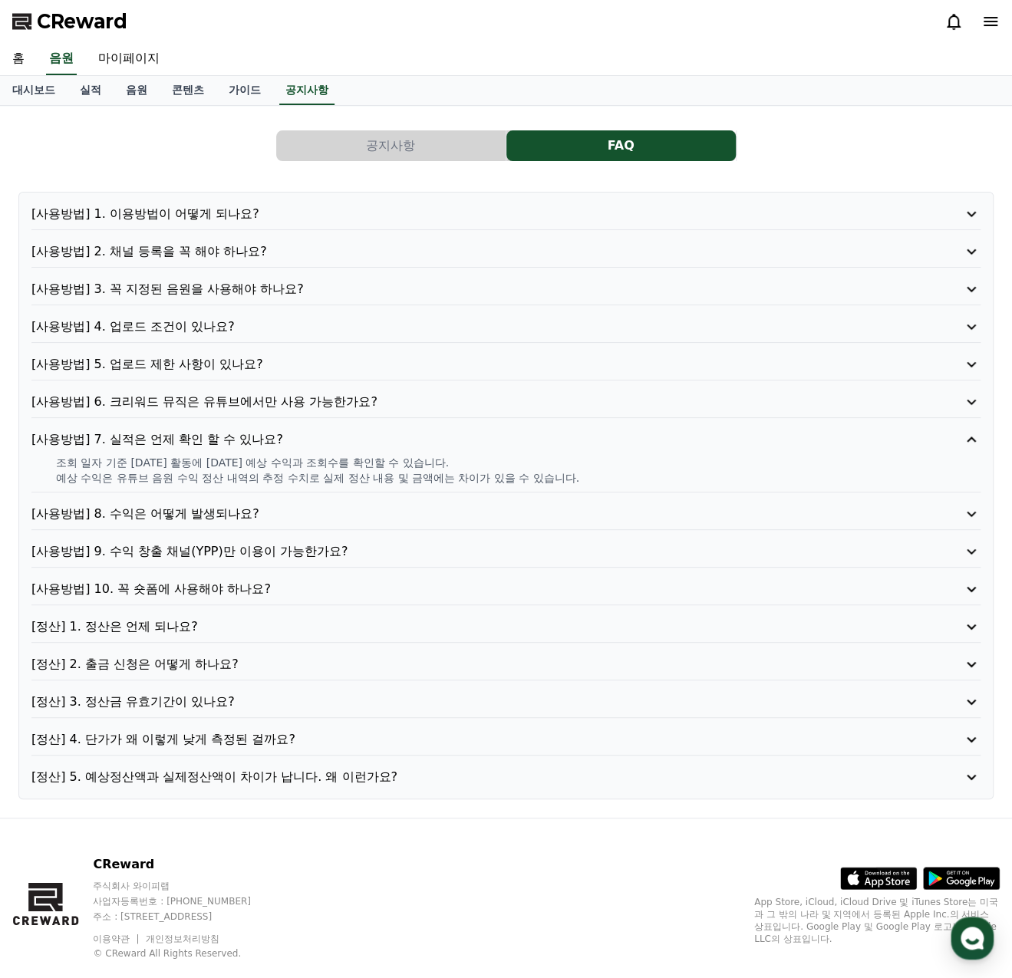
click at [215, 397] on p "[사용방법] 6. 크리워드 뮤직은 유튜브에서만 사용 가능한가요?" at bounding box center [467, 402] width 873 height 18
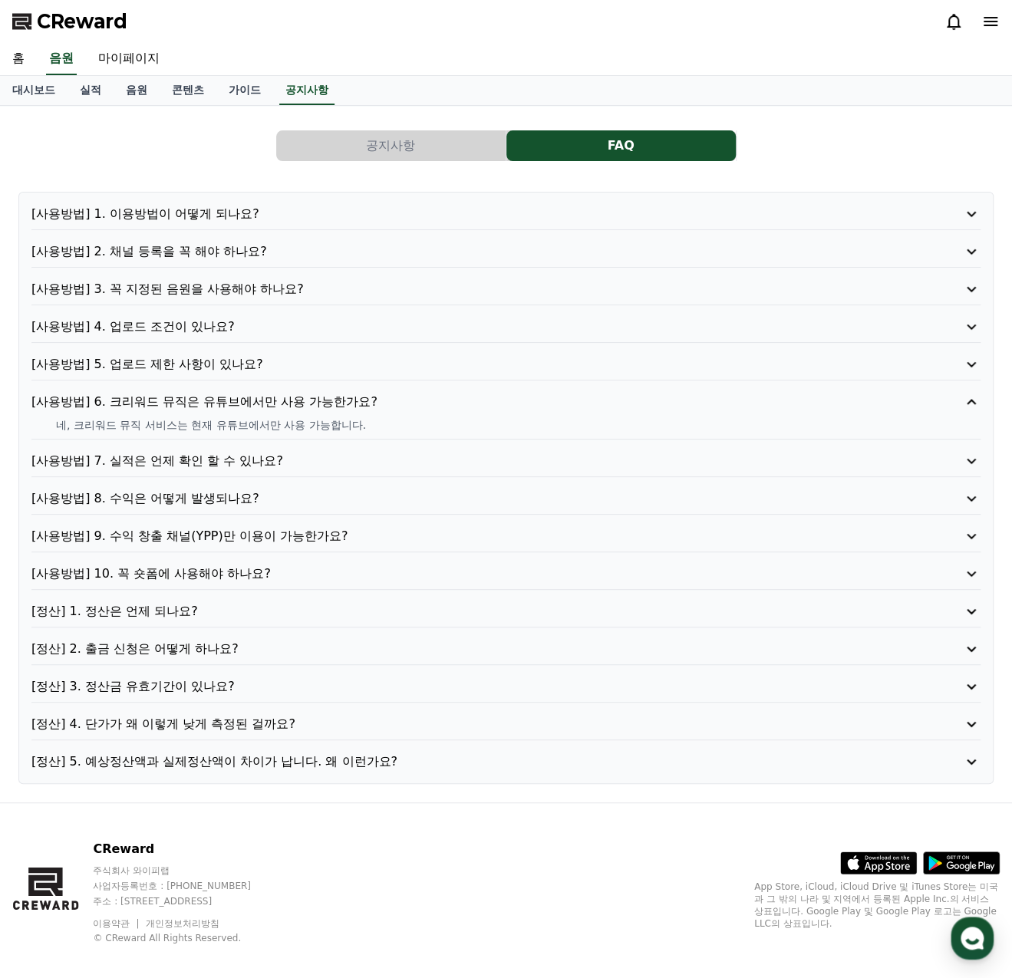
click at [216, 364] on p "[사용방법] 5. 업로드 제한 사항이 있나요?" at bounding box center [467, 364] width 873 height 18
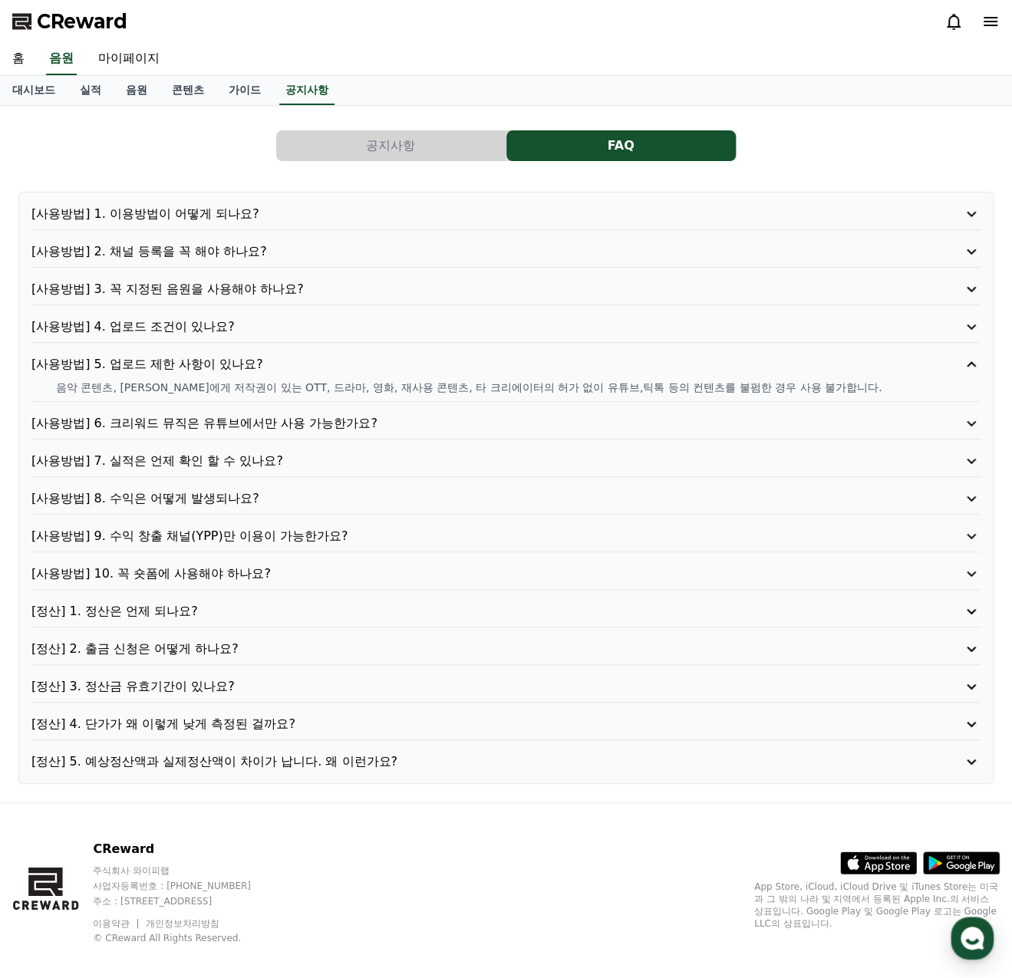
click at [204, 328] on p "[사용방법] 4. 업로드 조건이 있나요?" at bounding box center [467, 327] width 873 height 18
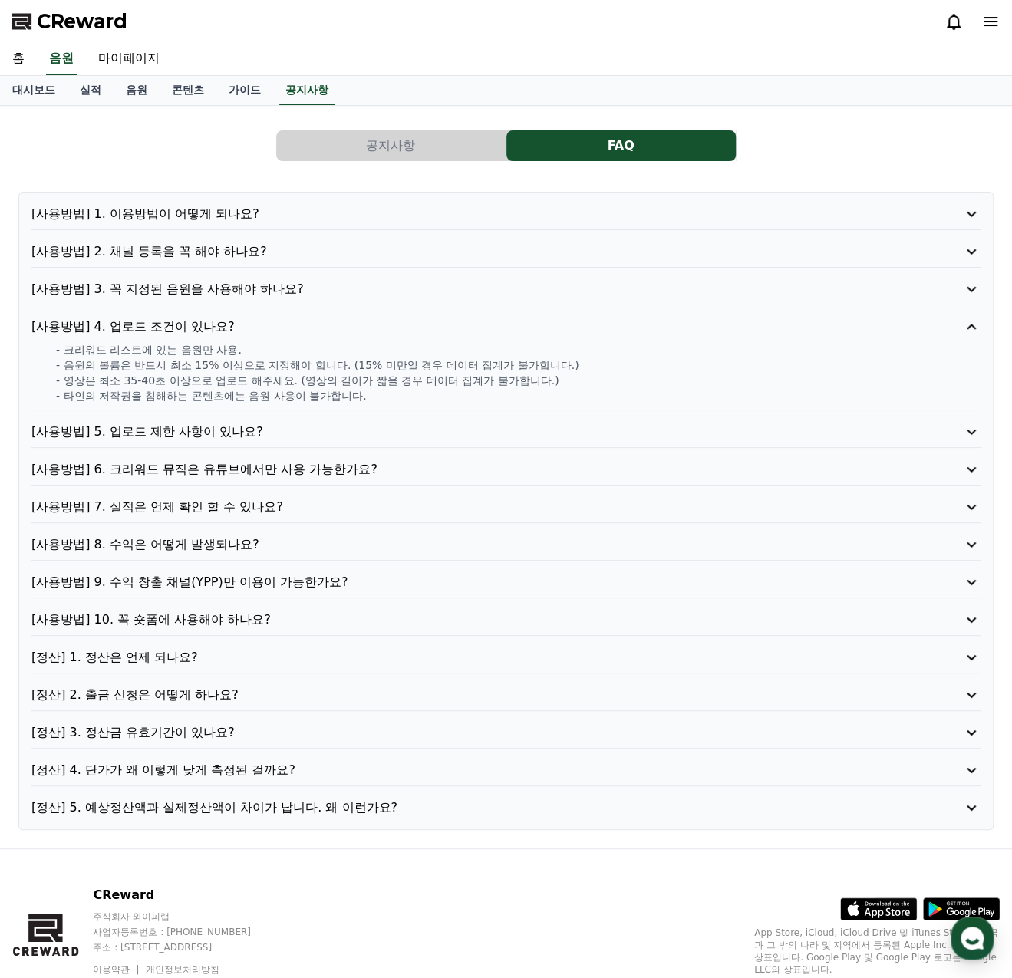
click at [194, 288] on p "[사용방법] 3. 꼭 지정된 음원을 사용해야 하나요?" at bounding box center [467, 289] width 873 height 18
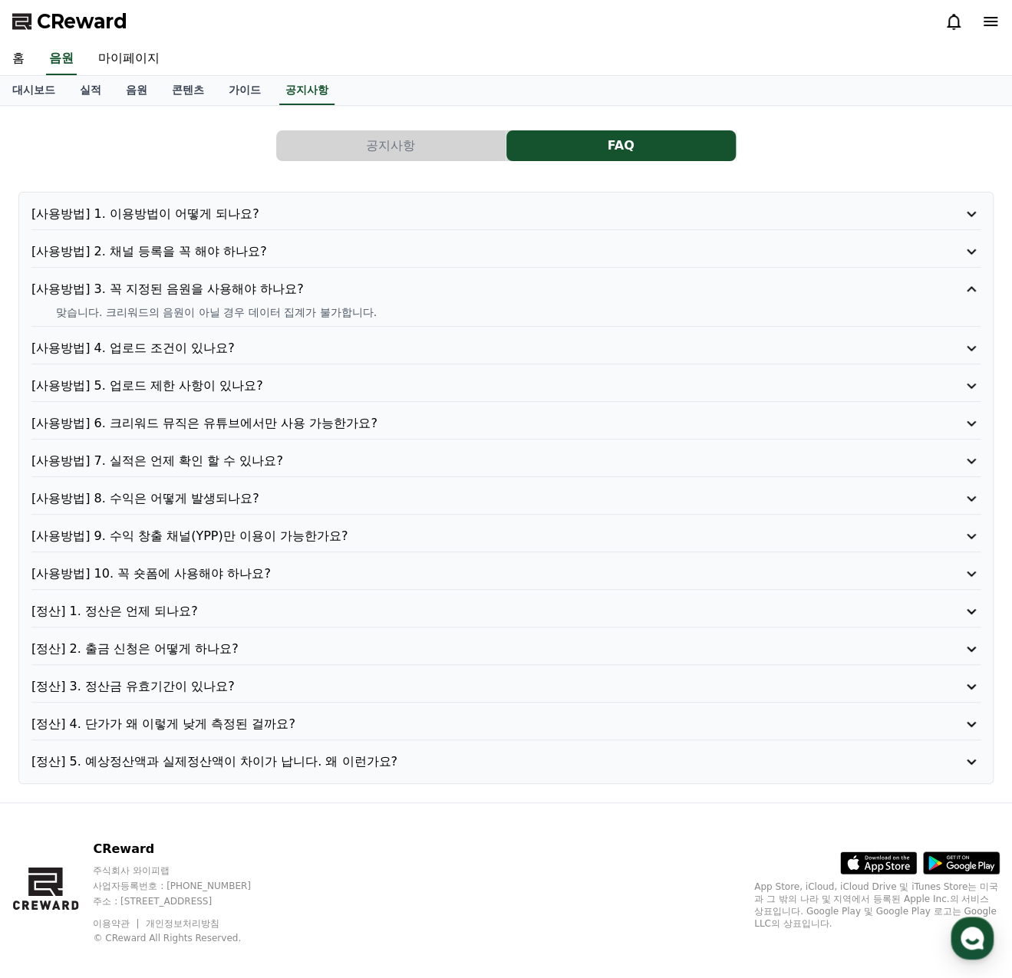
click at [218, 251] on p "[사용방법] 2. 채널 등록을 꼭 해야 하나요?" at bounding box center [467, 251] width 873 height 18
click at [223, 215] on p "[사용방법] 1. 이용방법이 어떻게 되나요?" at bounding box center [467, 214] width 873 height 18
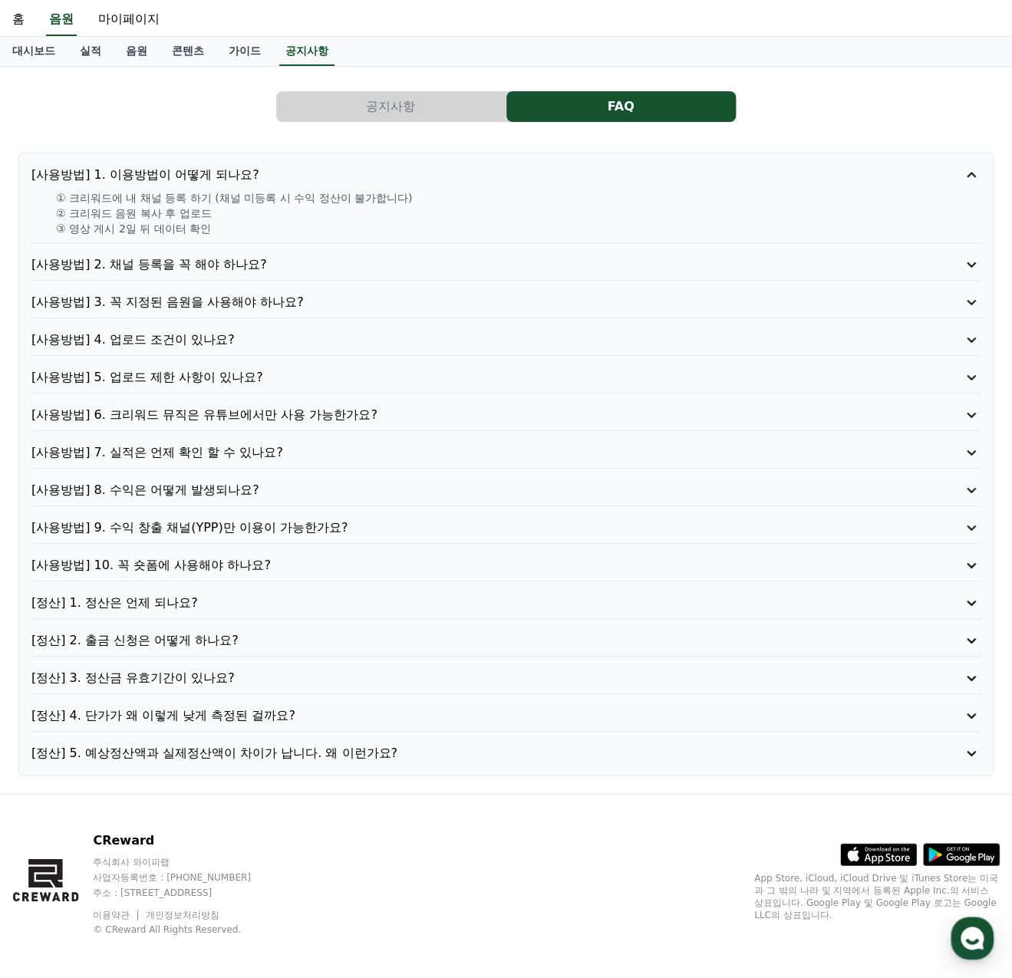
scroll to position [41, 0]
